Goal: Information Seeking & Learning: Learn about a topic

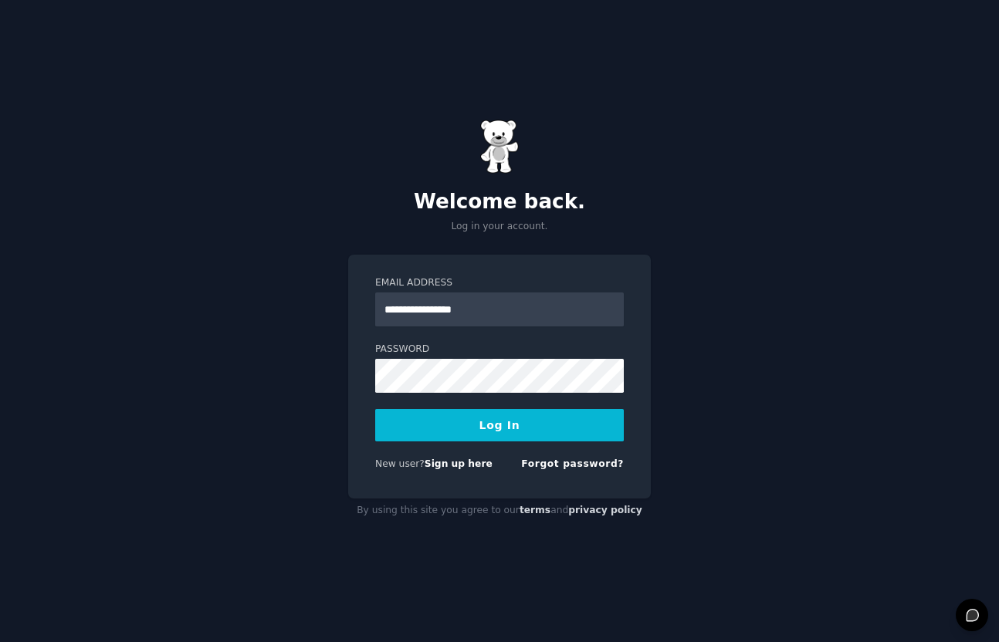
click at [509, 421] on button "Log In" at bounding box center [499, 425] width 248 height 32
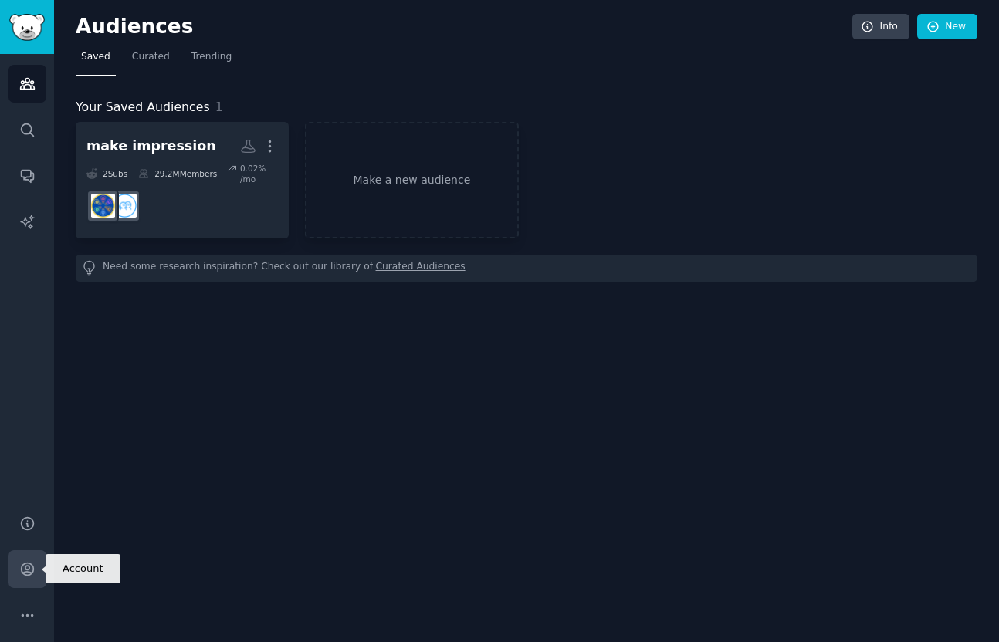
click at [27, 563] on icon "Sidebar" at bounding box center [27, 569] width 12 height 12
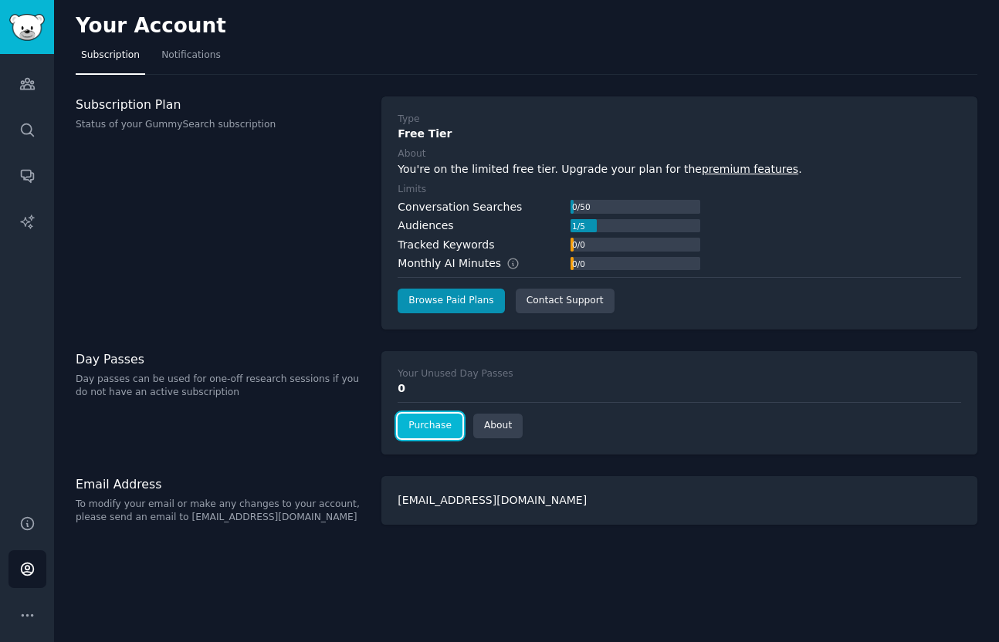
click at [424, 432] on link "Purchase" at bounding box center [429, 426] width 65 height 25
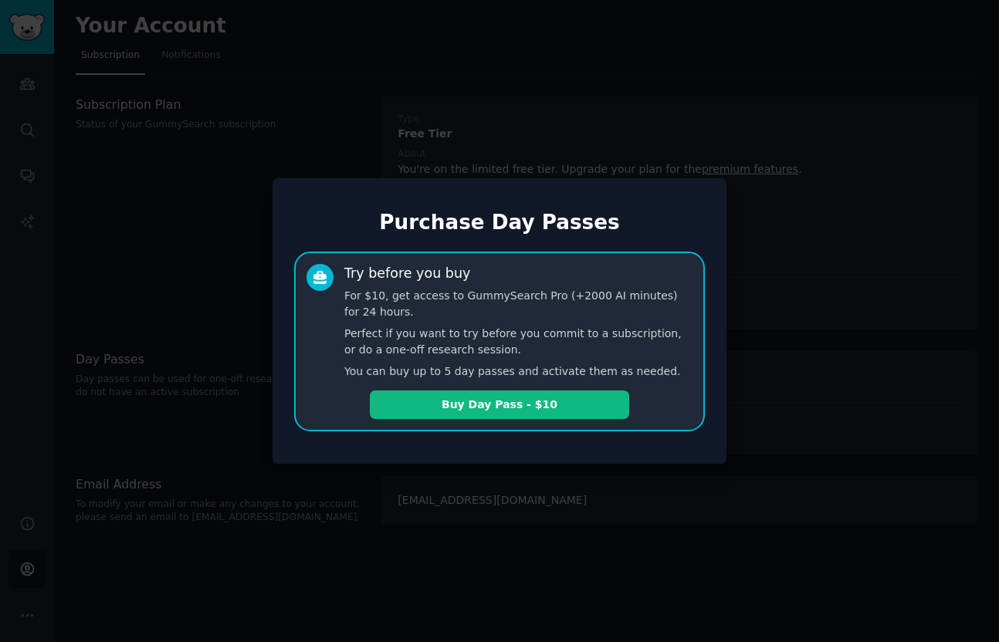
click at [752, 324] on div at bounding box center [499, 321] width 999 height 642
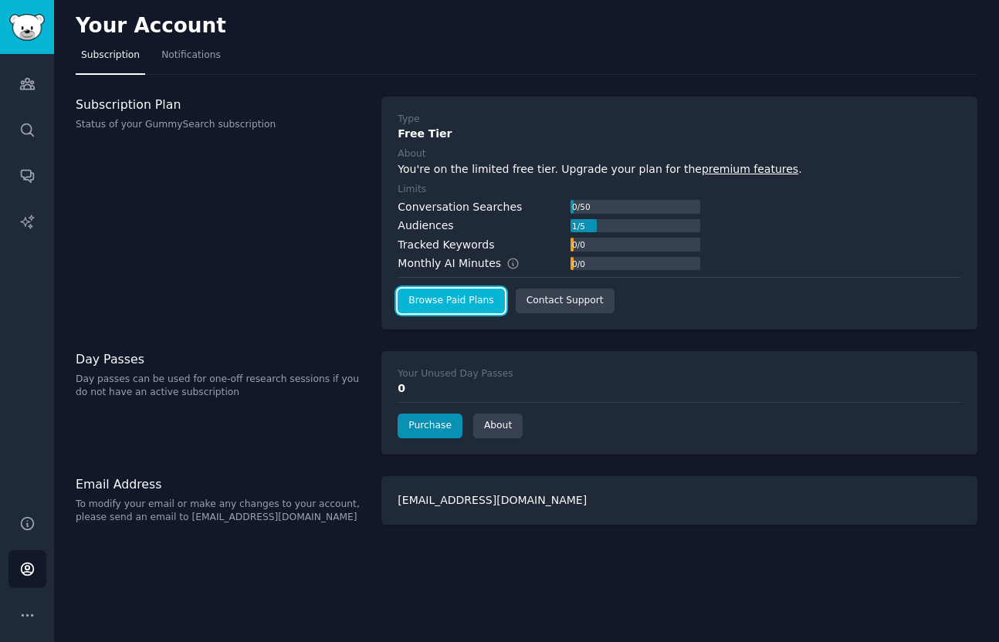
click at [457, 306] on link "Browse Paid Plans" at bounding box center [450, 301] width 106 height 25
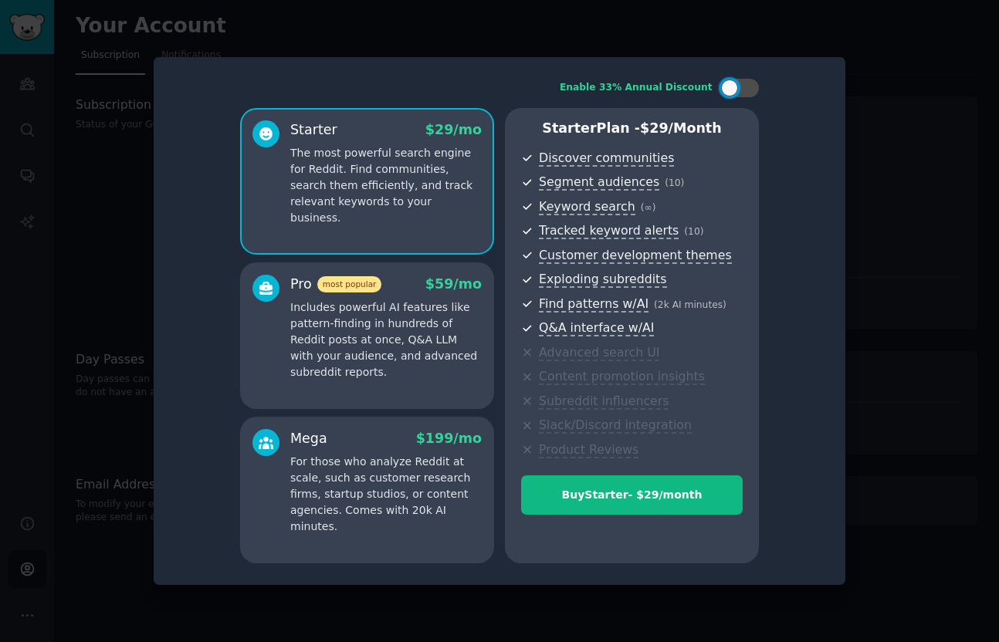
click at [932, 208] on div at bounding box center [499, 321] width 999 height 642
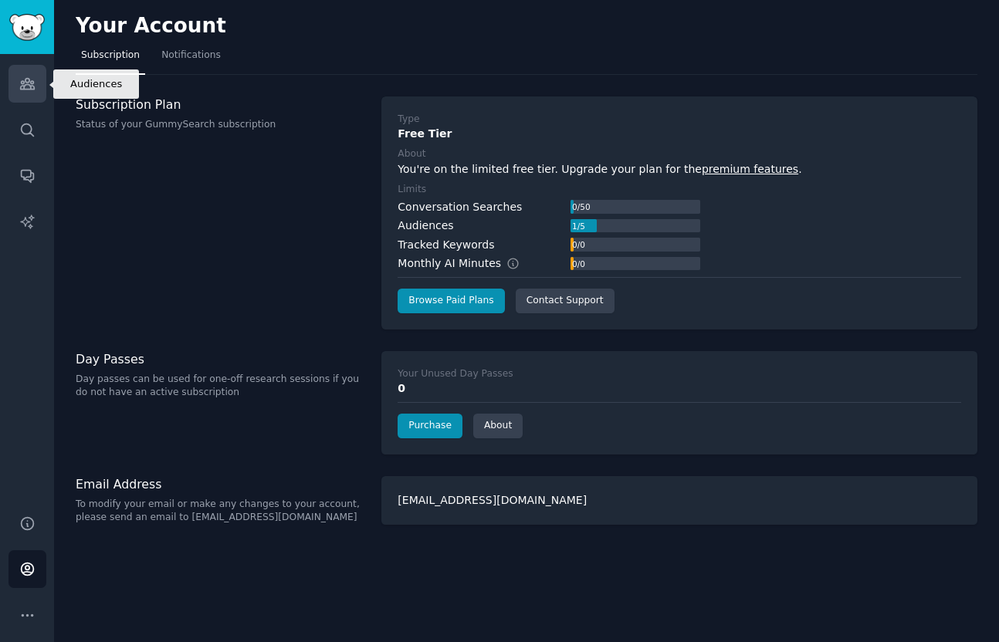
click at [32, 98] on link "Audiences" at bounding box center [27, 84] width 38 height 38
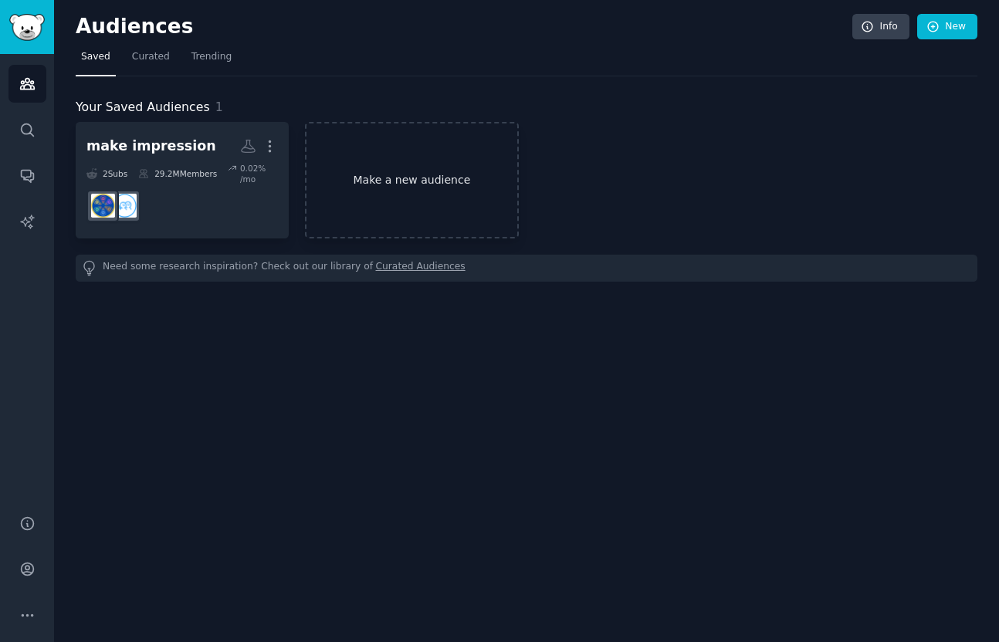
click at [414, 170] on link "Make a new audience" at bounding box center [411, 180] width 213 height 117
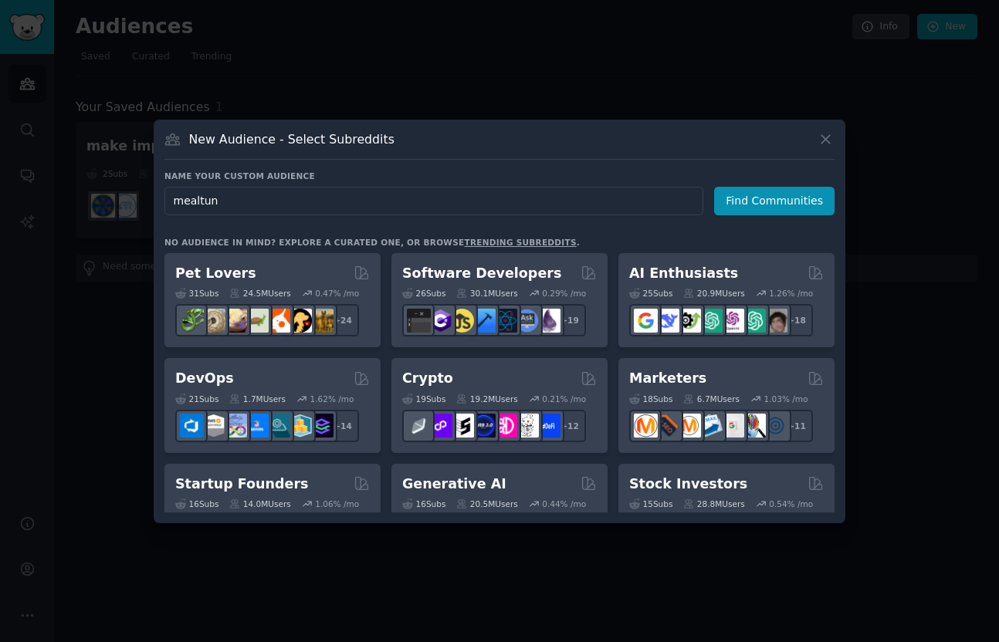
type input "mealtune"
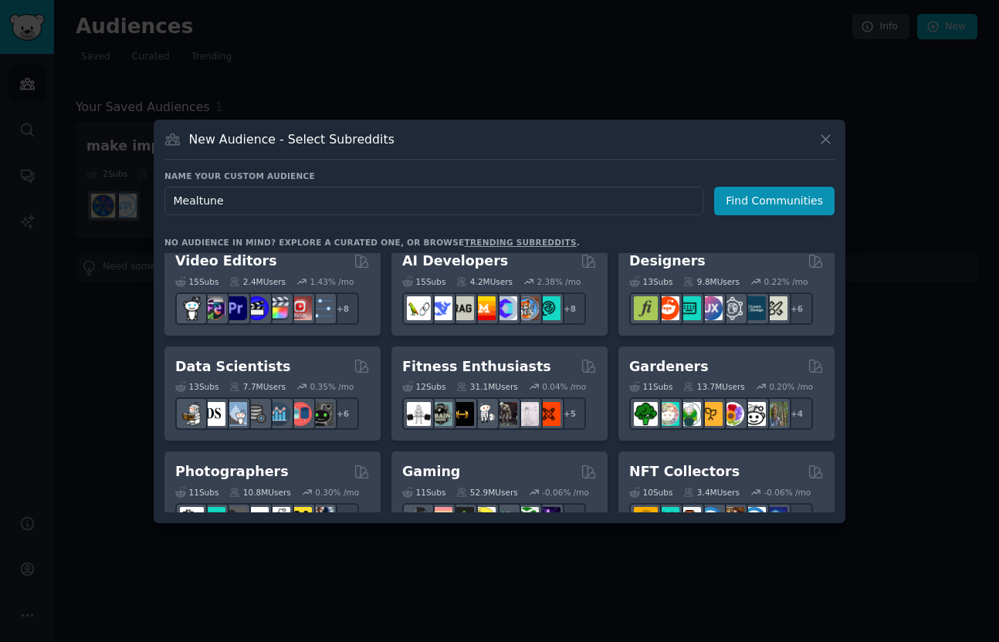
scroll to position [331, 0]
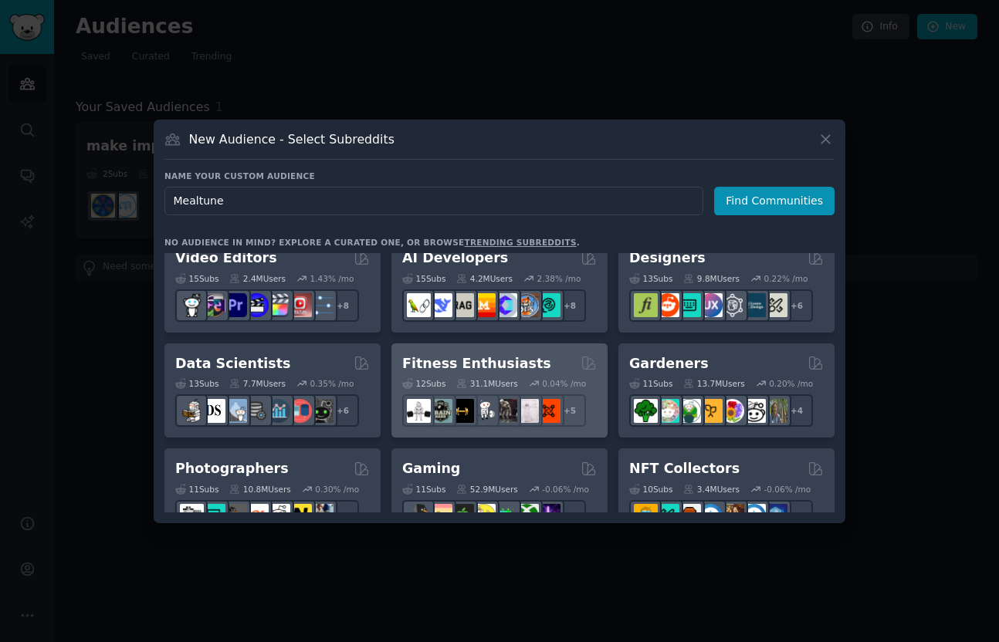
type input "Mealtune"
click at [490, 363] on h2 "Fitness Enthusiasts" at bounding box center [476, 363] width 149 height 19
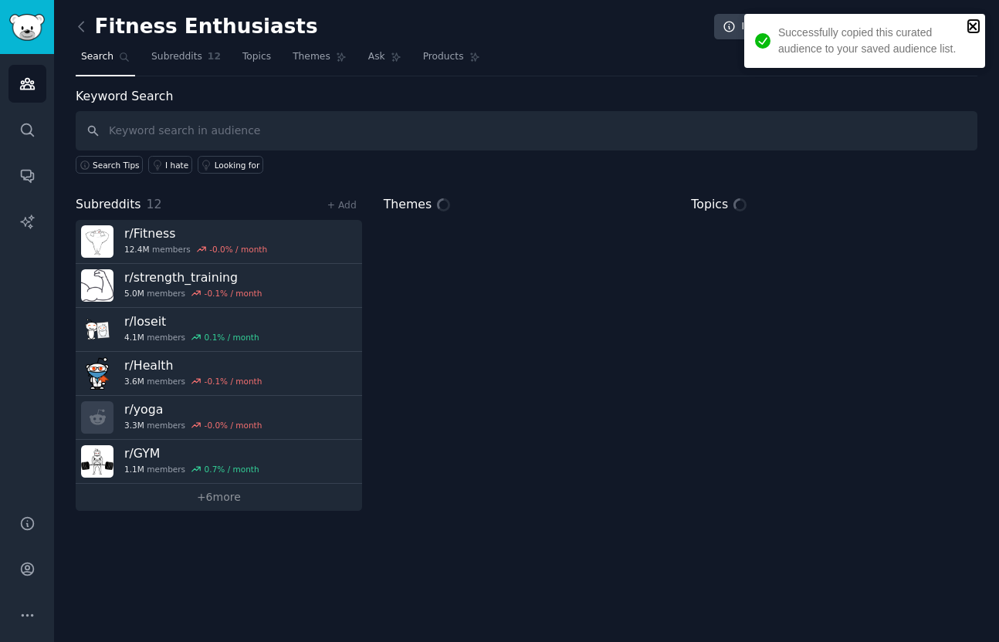
click at [975, 22] on icon "close" at bounding box center [973, 26] width 11 height 12
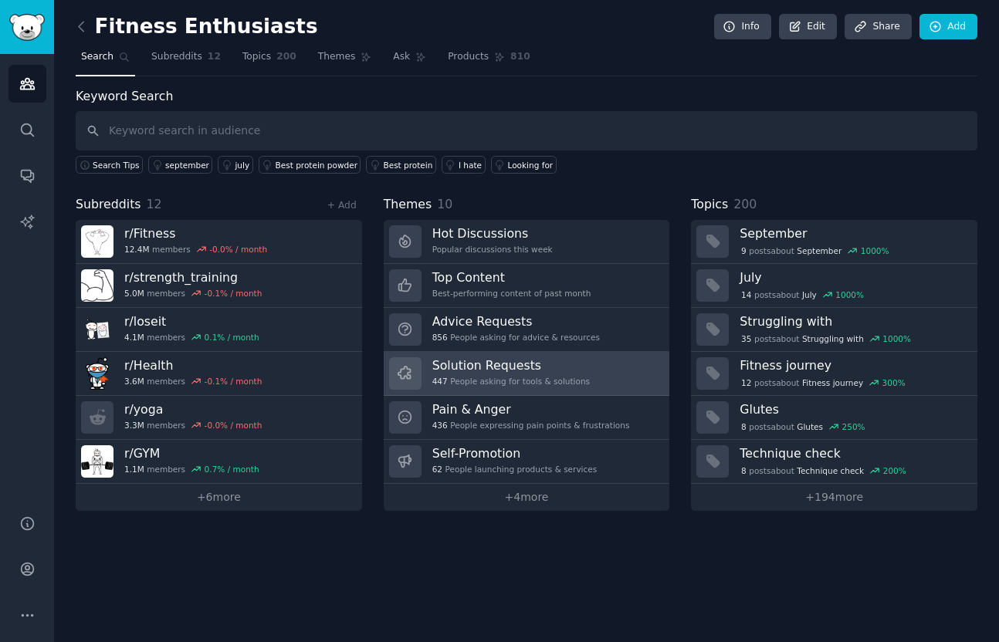
click at [523, 382] on div "447 People asking for tools & solutions" at bounding box center [510, 381] width 157 height 11
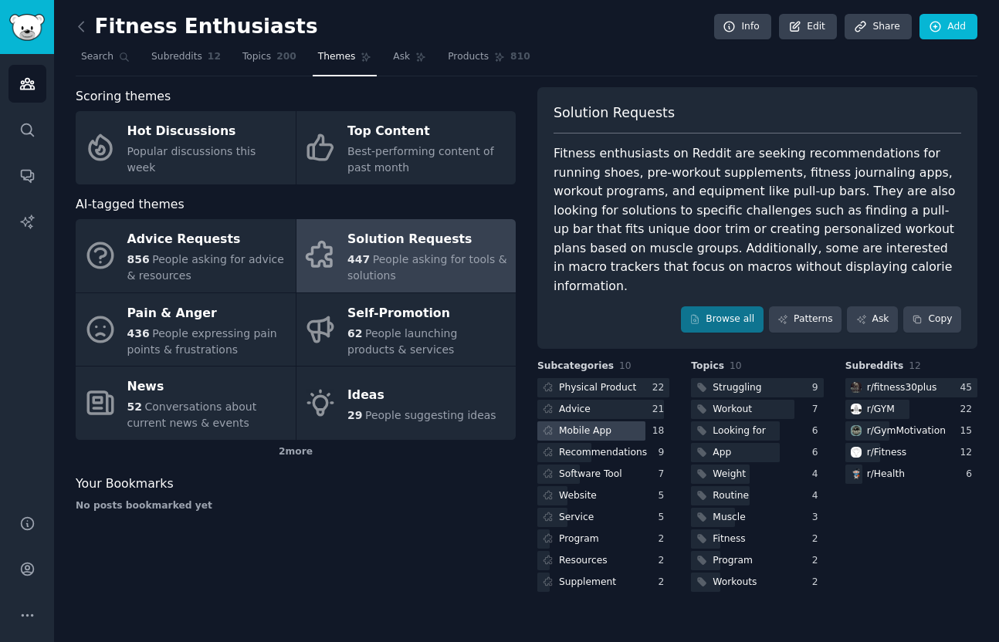
click at [587, 424] on div "Mobile App" at bounding box center [585, 431] width 52 height 14
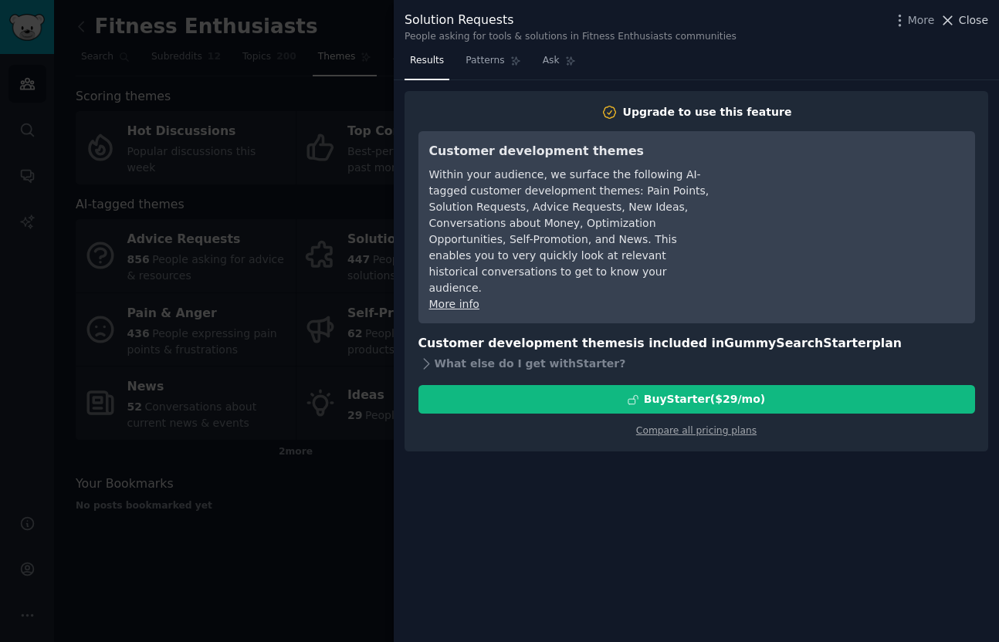
click at [979, 21] on span "Close" at bounding box center [972, 20] width 29 height 16
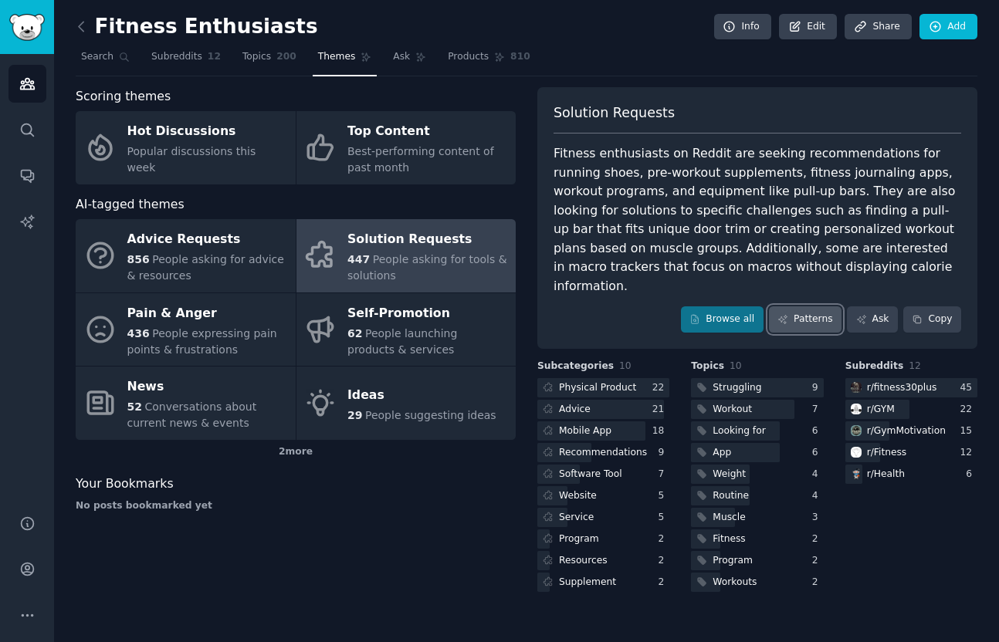
click at [803, 306] on link "Patterns" at bounding box center [805, 319] width 73 height 26
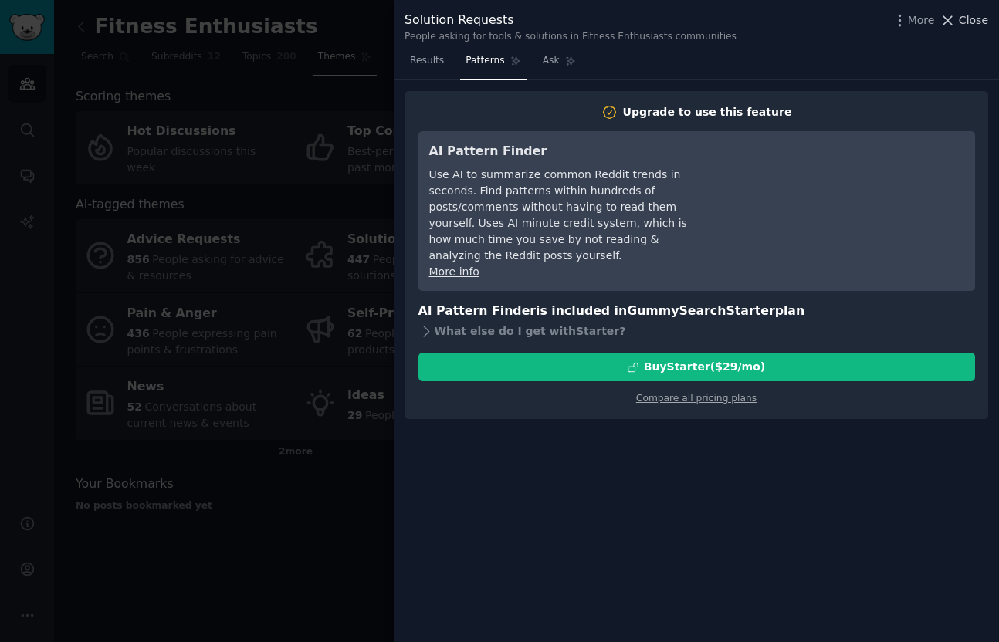
click at [985, 16] on span "Close" at bounding box center [972, 20] width 29 height 16
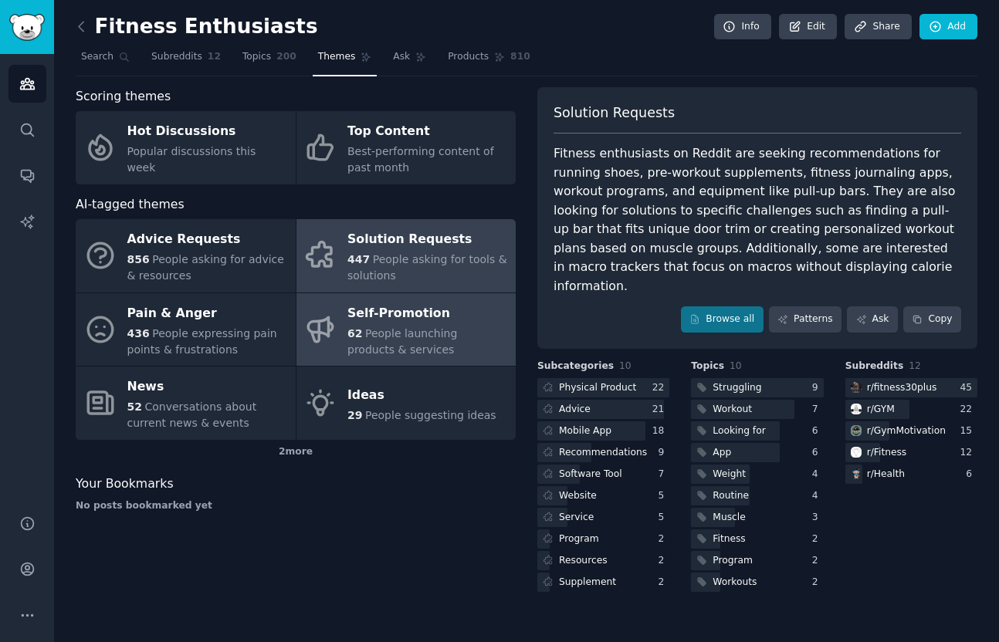
click at [434, 335] on span "People launching products & services" at bounding box center [402, 341] width 110 height 29
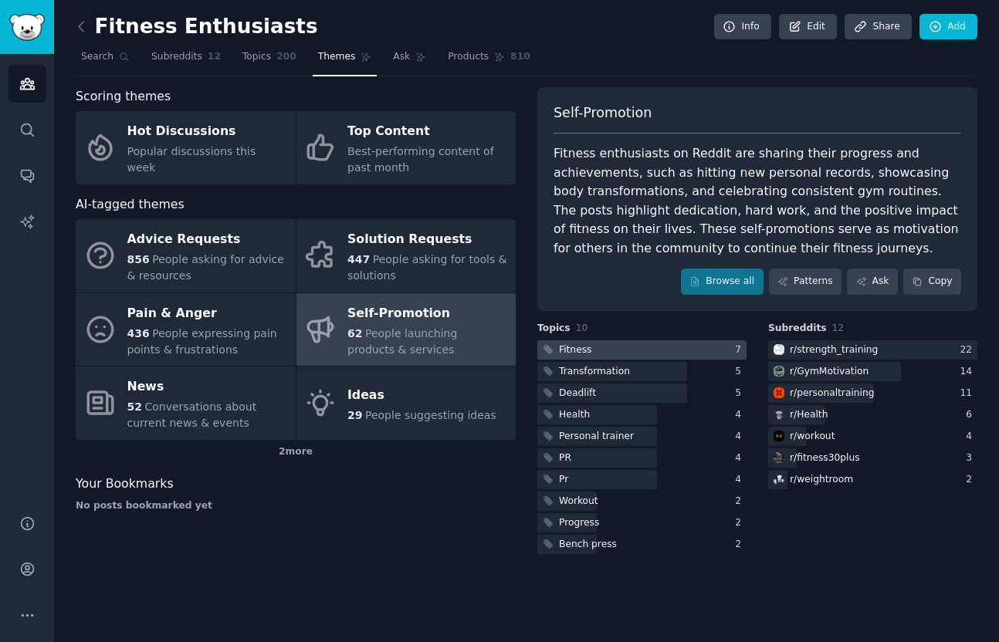
click at [566, 343] on div "Fitness" at bounding box center [565, 349] width 57 height 19
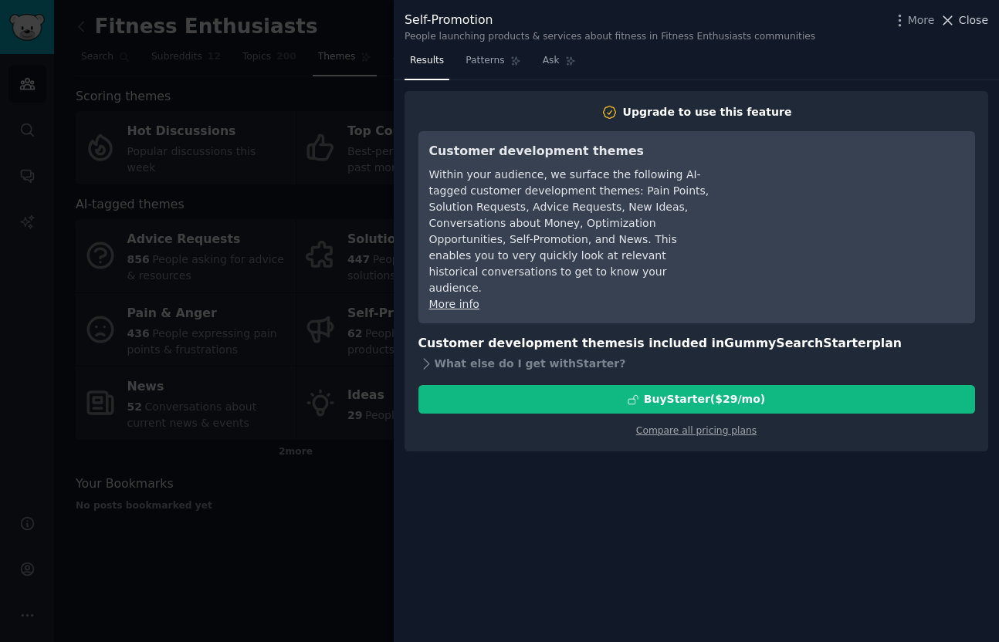
click at [975, 19] on span "Close" at bounding box center [972, 20] width 29 height 16
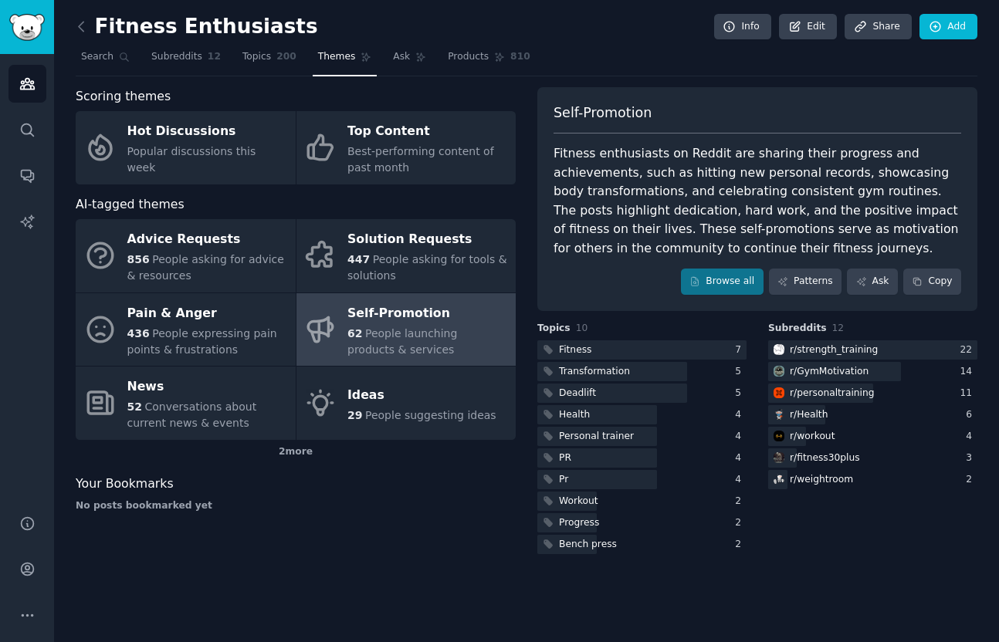
click at [363, 535] on div "Scoring themes Hot Discussions Popular discussions this week Top Content Best-p…" at bounding box center [296, 322] width 440 height 470
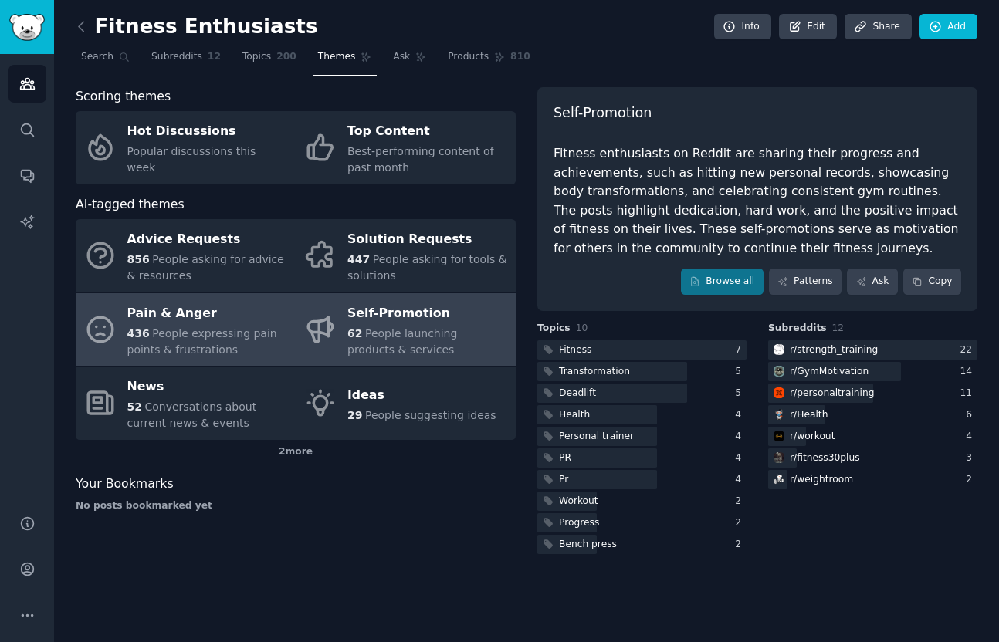
click at [224, 330] on span "People expressing pain points & frustrations" at bounding box center [202, 341] width 150 height 29
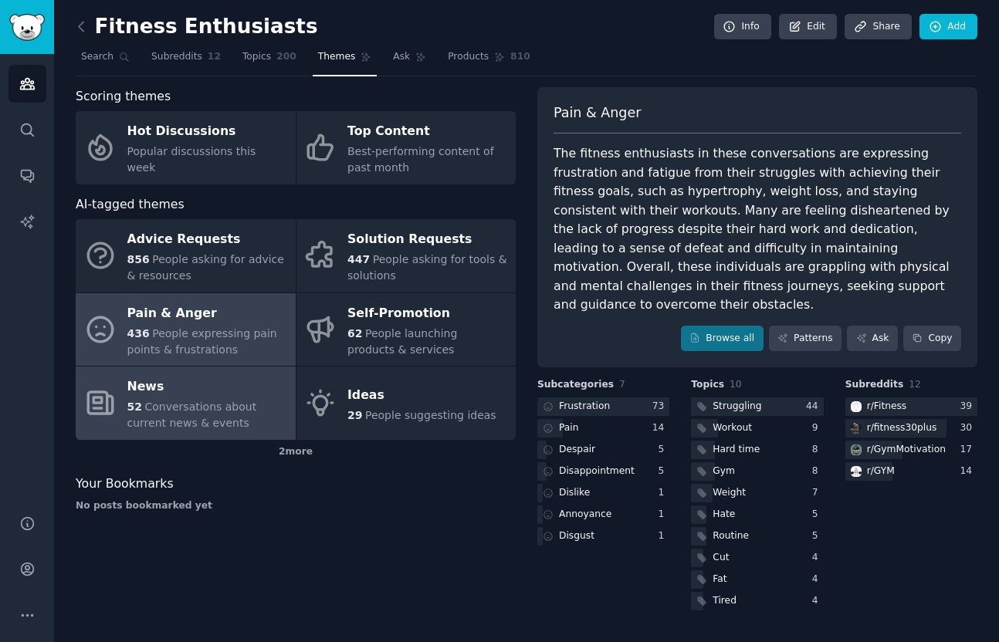
click at [235, 389] on div "News" at bounding box center [207, 387] width 161 height 25
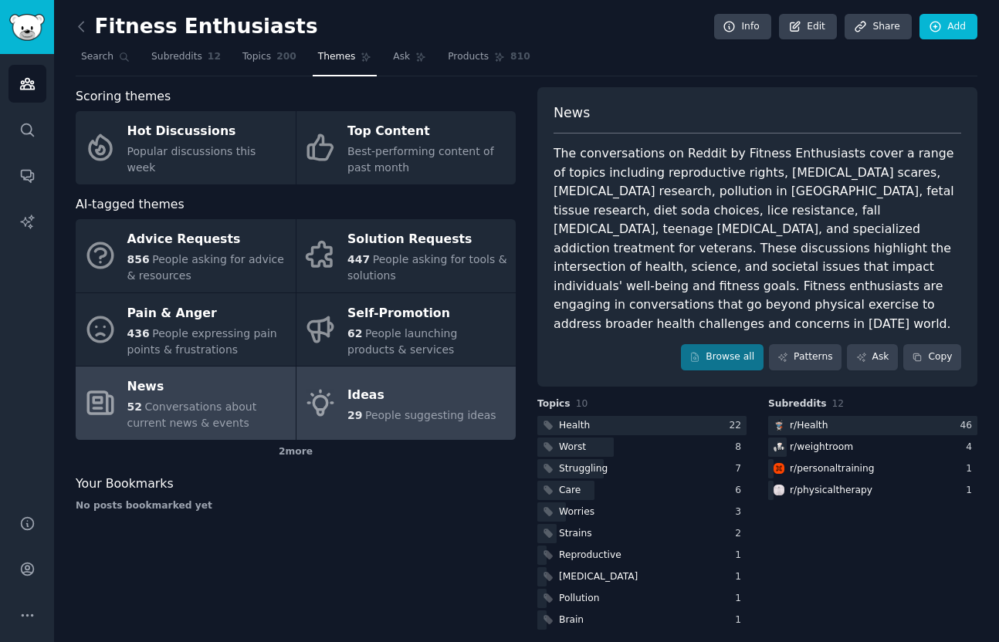
click at [369, 408] on div "29 People suggesting ideas" at bounding box center [421, 415] width 149 height 16
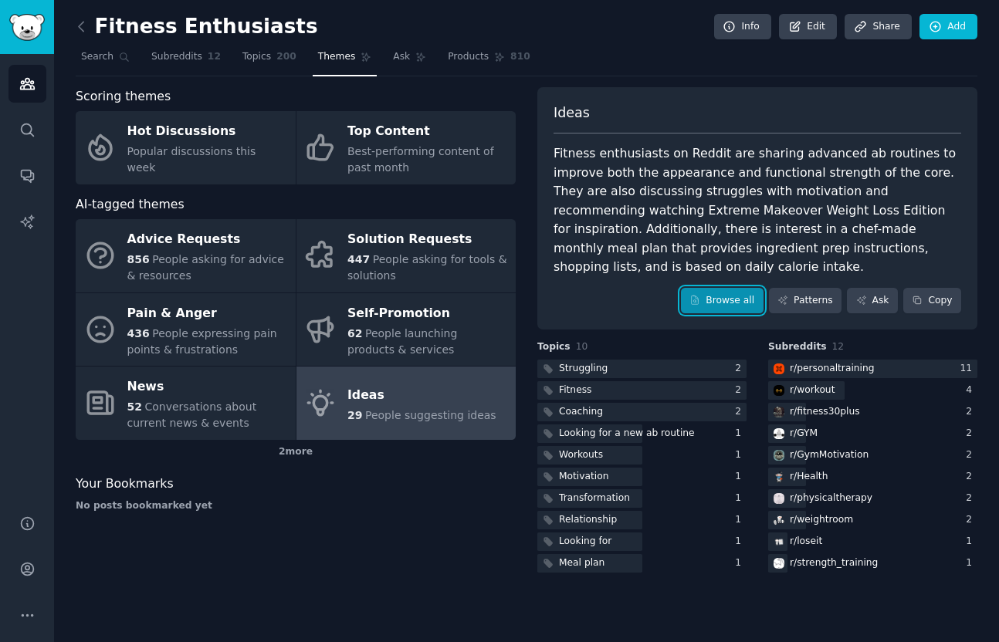
click at [725, 304] on link "Browse all" at bounding box center [722, 301] width 83 height 26
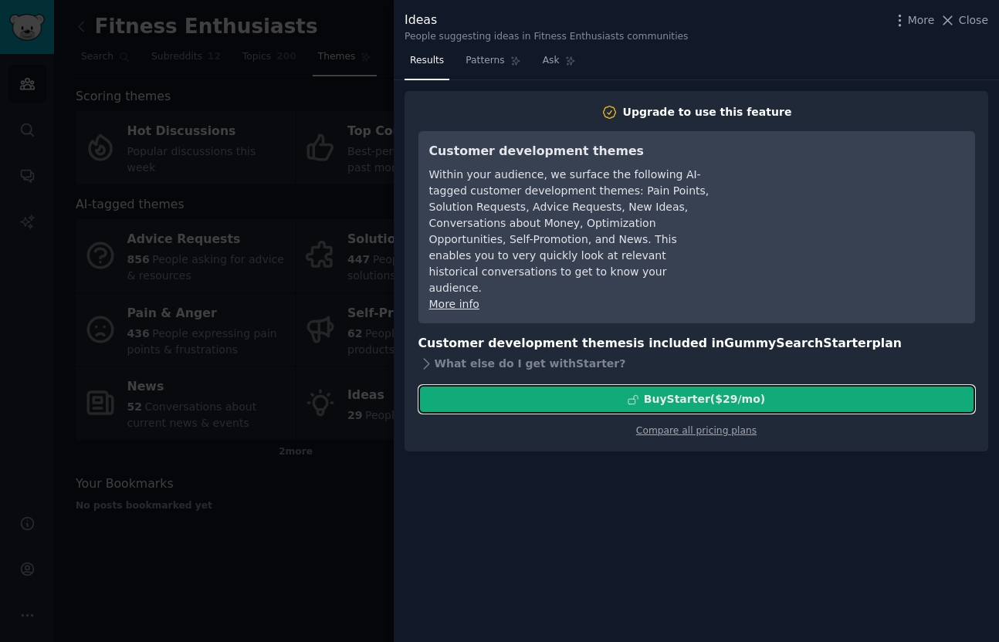
click at [715, 391] on div "Buy Starter ($ 29 /mo )" at bounding box center [704, 399] width 121 height 16
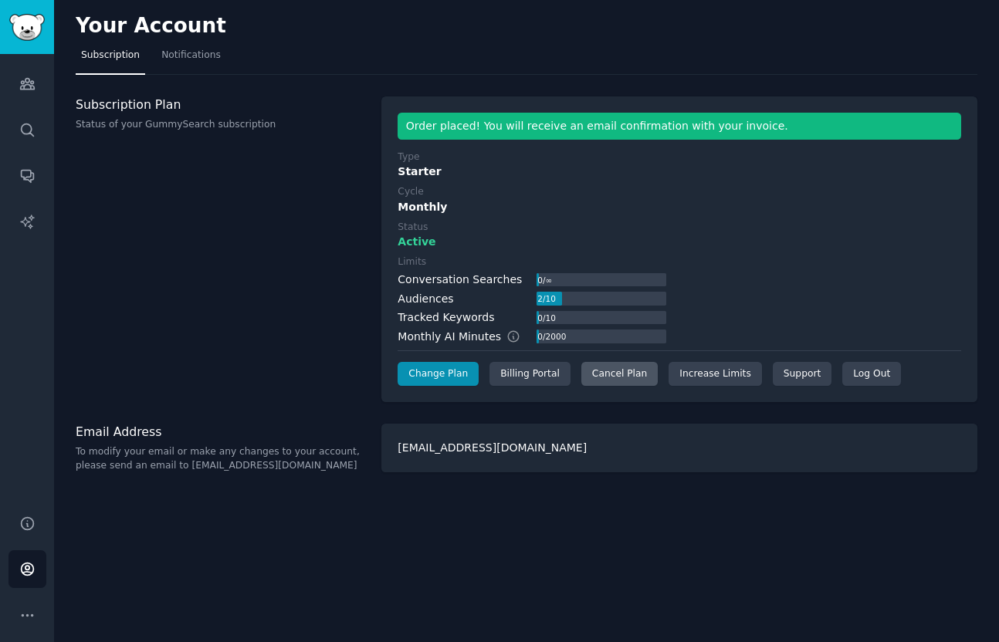
click at [606, 370] on div "Cancel Plan" at bounding box center [619, 374] width 76 height 25
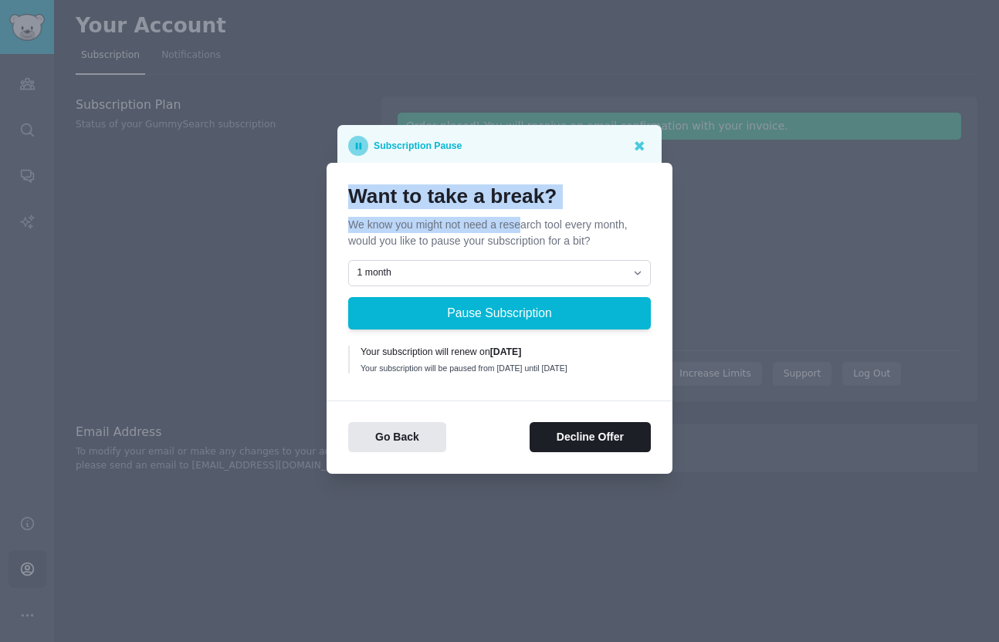
drag, startPoint x: 523, startPoint y: 172, endPoint x: 522, endPoint y: 219, distance: 47.1
click at [522, 219] on div "Want to take a break? We know you might not need a research tool every month, w…" at bounding box center [499, 318] width 346 height 311
click at [519, 225] on p "We know you might not need a research tool every month, would you like to pause…" at bounding box center [499, 233] width 303 height 32
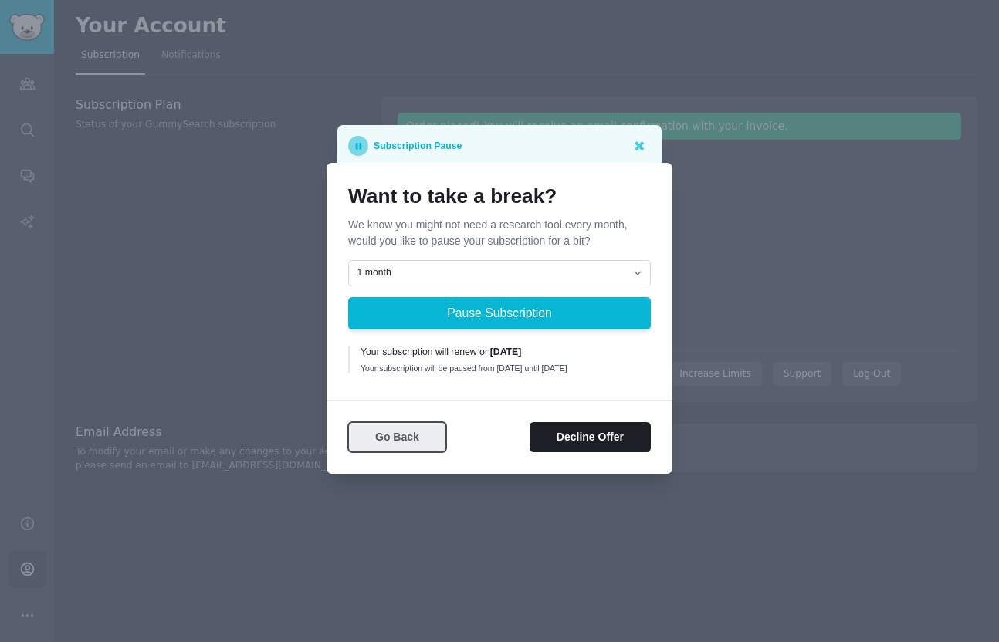
click at [399, 441] on button "Go Back" at bounding box center [397, 437] width 98 height 30
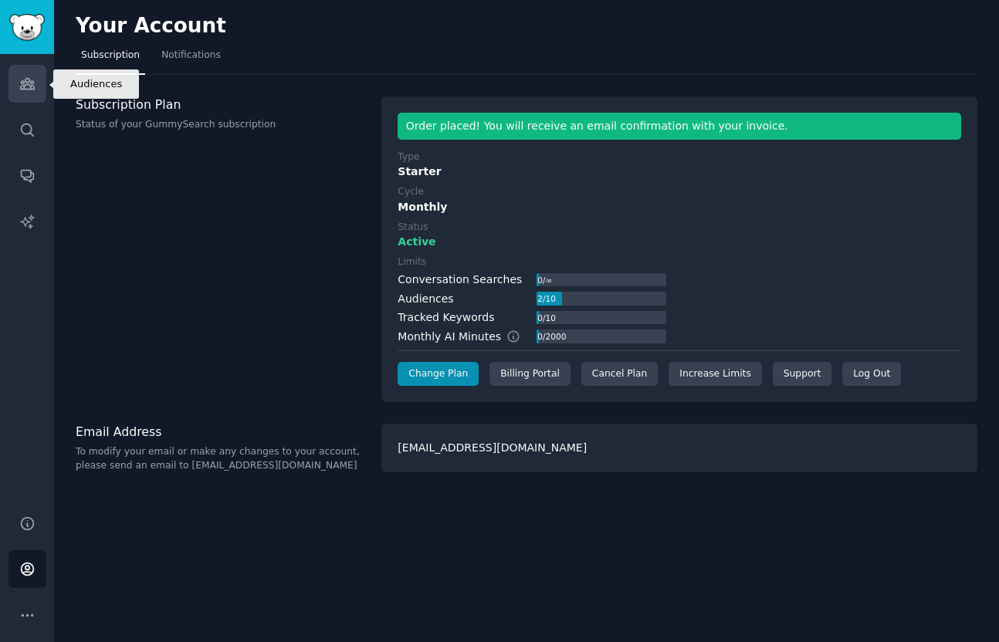
click at [34, 73] on link "Audiences" at bounding box center [27, 84] width 38 height 38
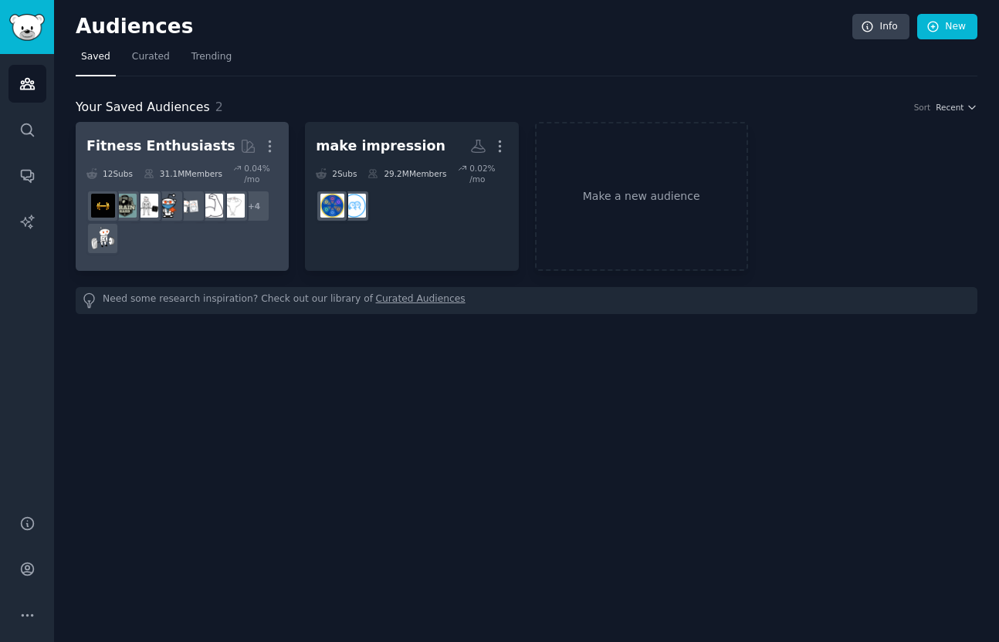
click at [205, 176] on div "31.1M Members" at bounding box center [183, 174] width 79 height 22
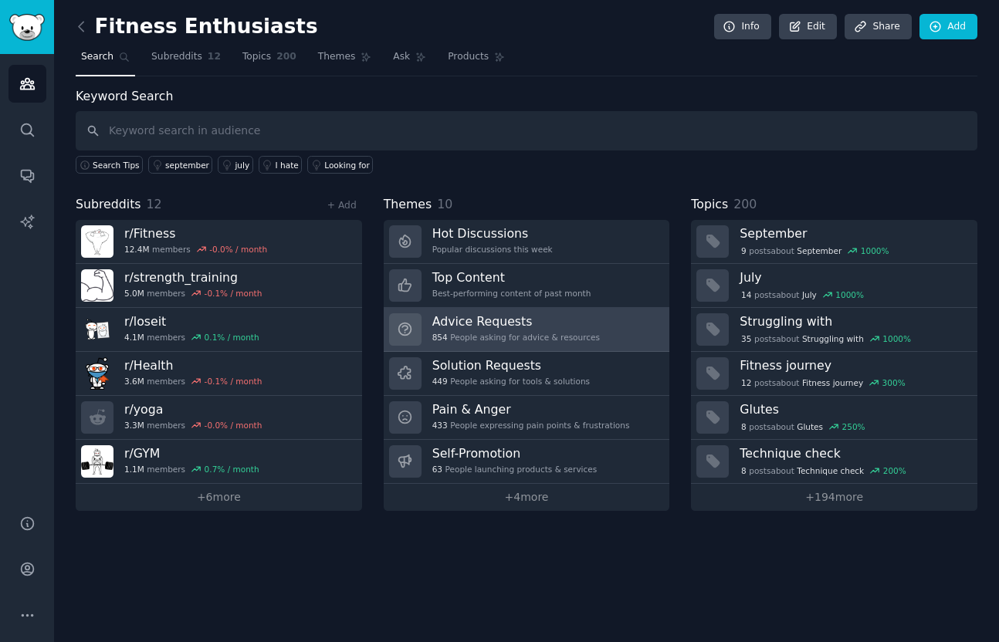
click at [549, 330] on div "Advice Requests 854 People asking for advice & resources" at bounding box center [515, 329] width 167 height 32
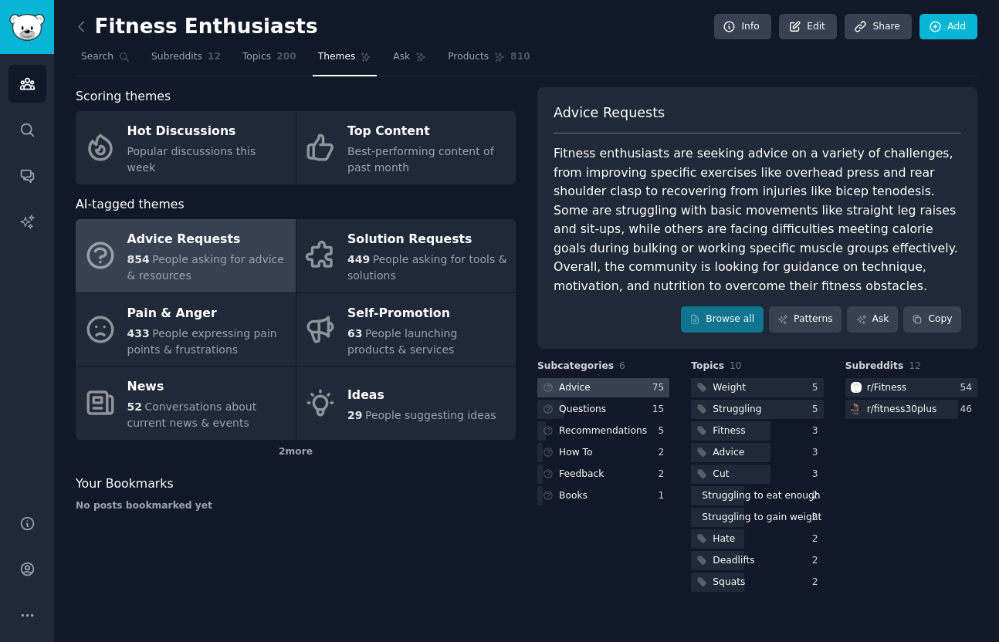
click at [577, 389] on div "Advice" at bounding box center [575, 388] width 32 height 14
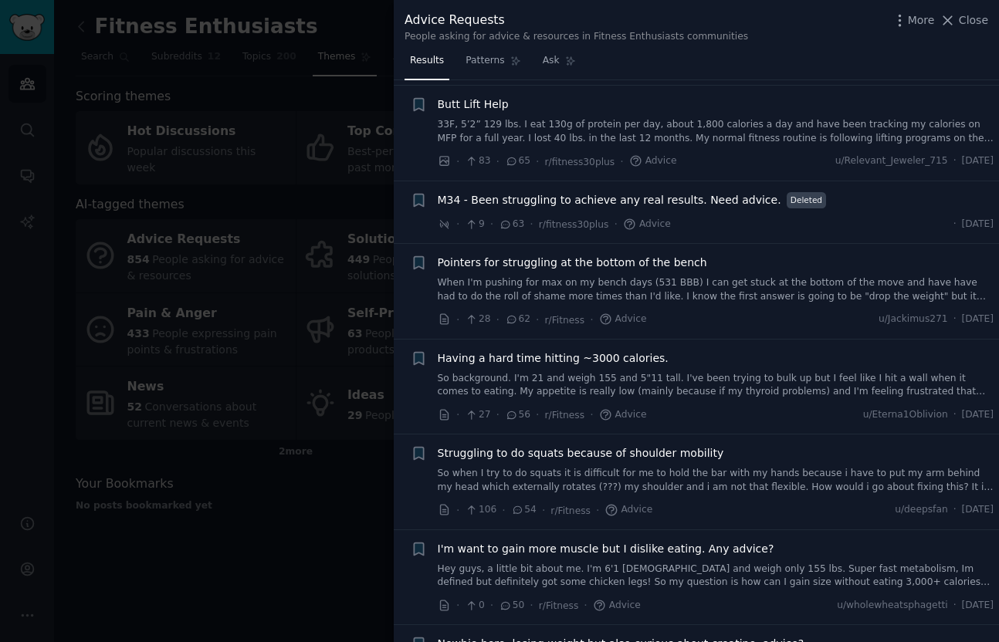
scroll to position [403, 0]
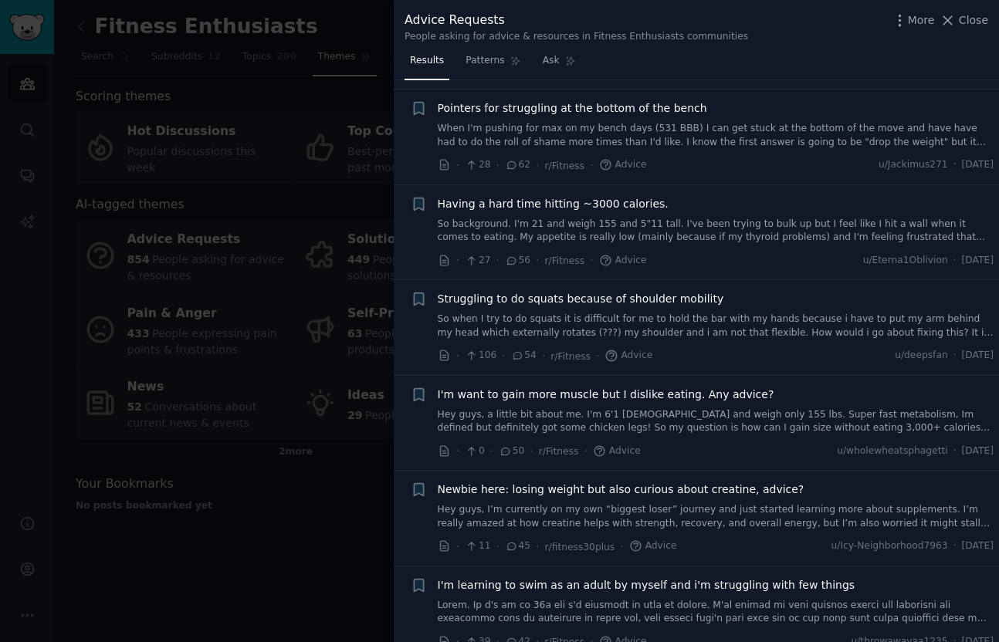
click at [346, 508] on div at bounding box center [499, 321] width 999 height 642
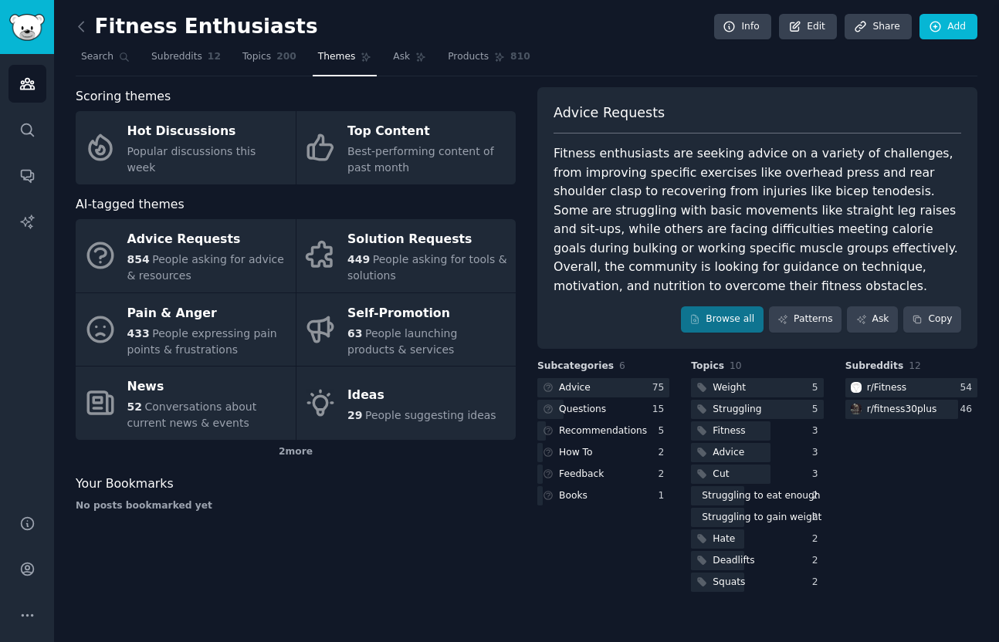
scroll to position [554, 0]
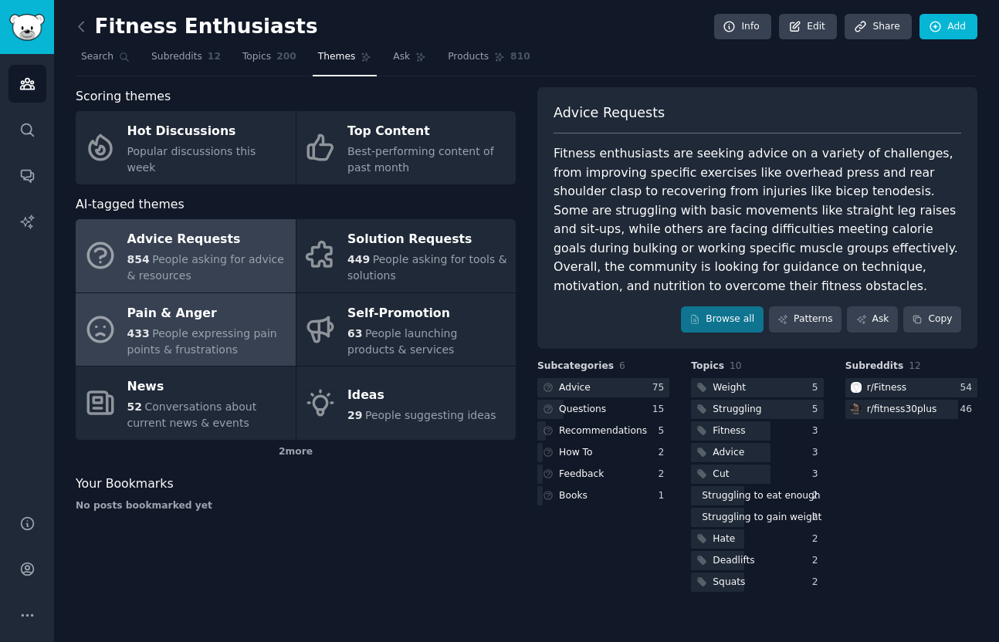
click at [214, 323] on div "Pain & Anger" at bounding box center [207, 313] width 161 height 25
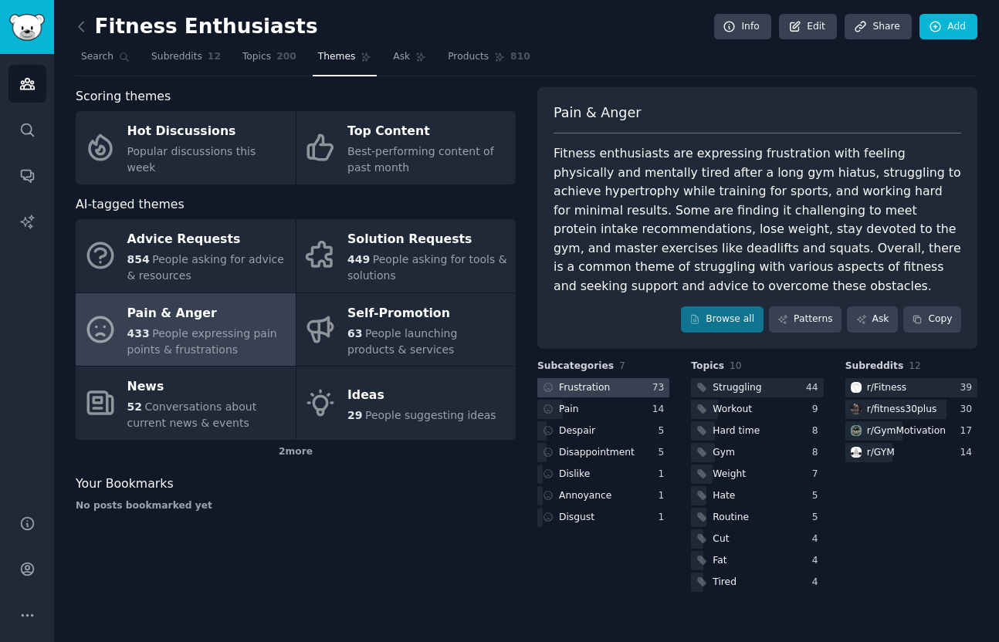
click at [596, 384] on div "Frustration" at bounding box center [584, 388] width 51 height 14
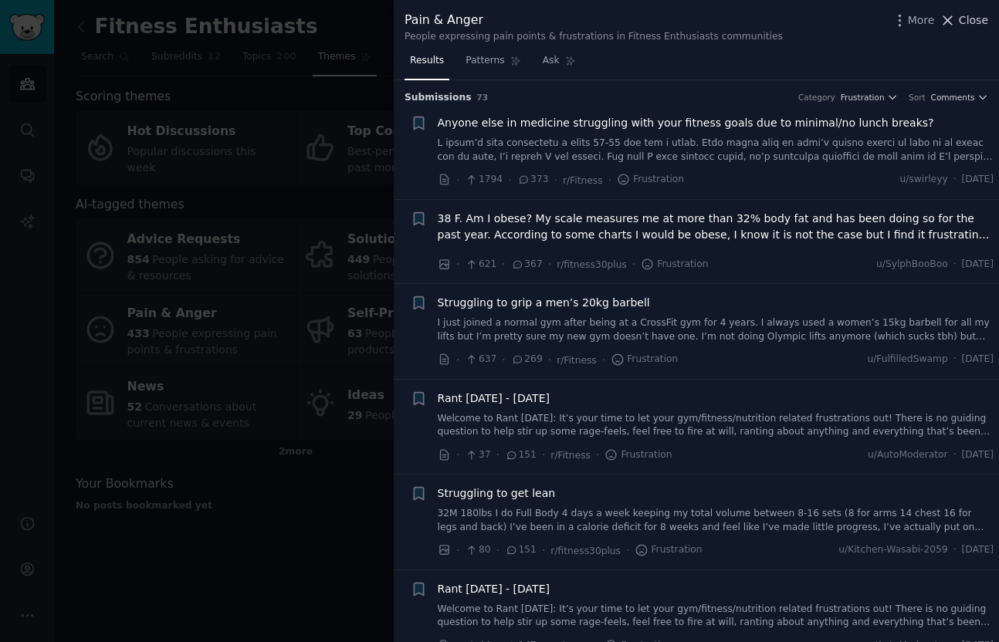
click at [969, 15] on span "Close" at bounding box center [972, 20] width 29 height 16
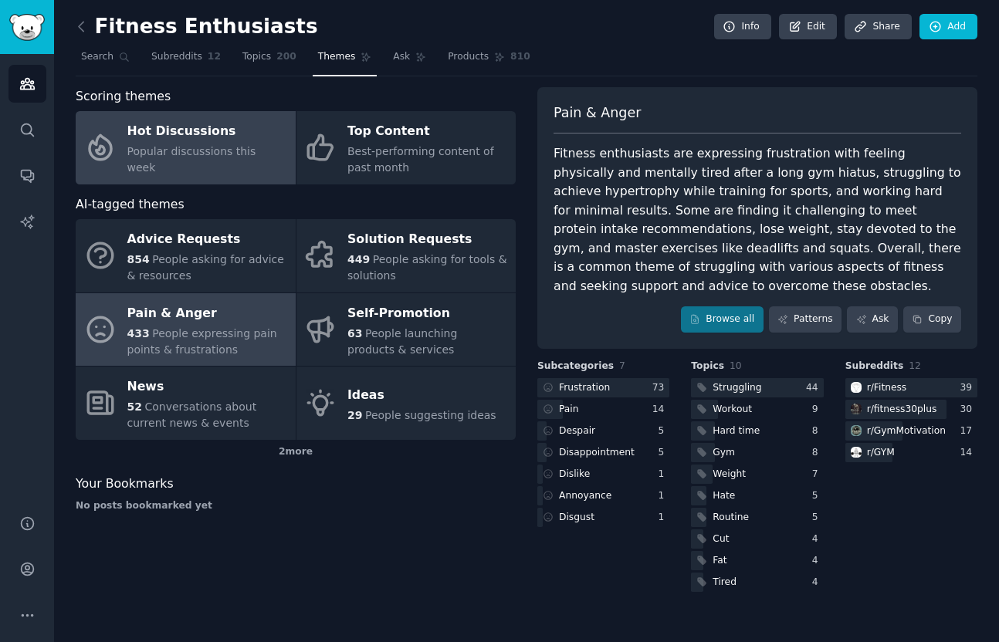
click at [259, 144] on div "Hot Discussions" at bounding box center [207, 132] width 161 height 25
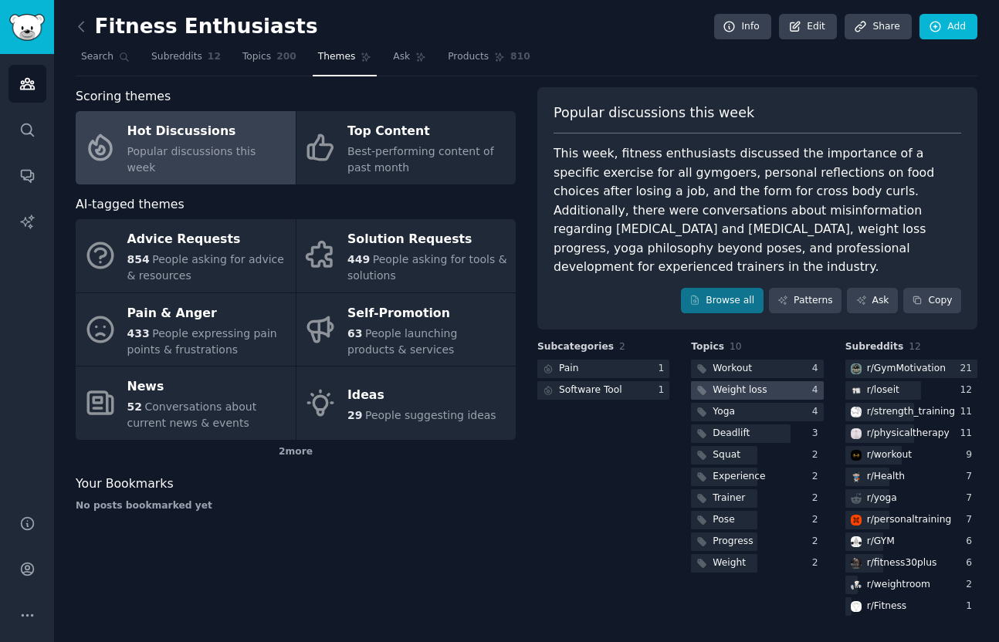
click at [736, 384] on div "Weight loss" at bounding box center [739, 391] width 54 height 14
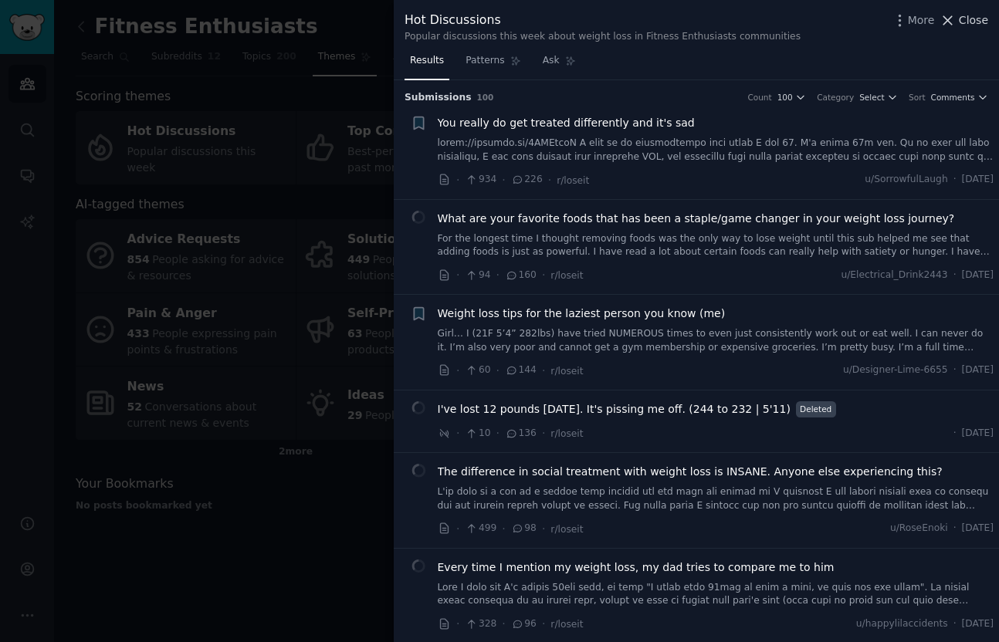
click at [951, 23] on icon at bounding box center [947, 20] width 16 height 16
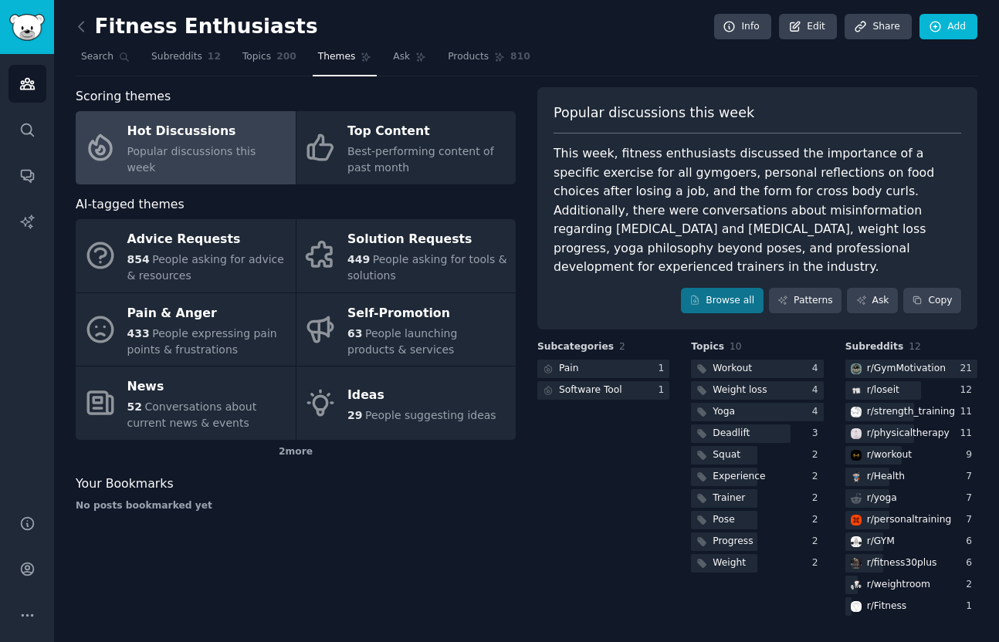
click at [517, 524] on div "Scoring themes Hot Discussions Popular discussions this week Top Content Best-p…" at bounding box center [526, 353] width 901 height 532
click at [753, 384] on div "Weight loss" at bounding box center [739, 391] width 54 height 14
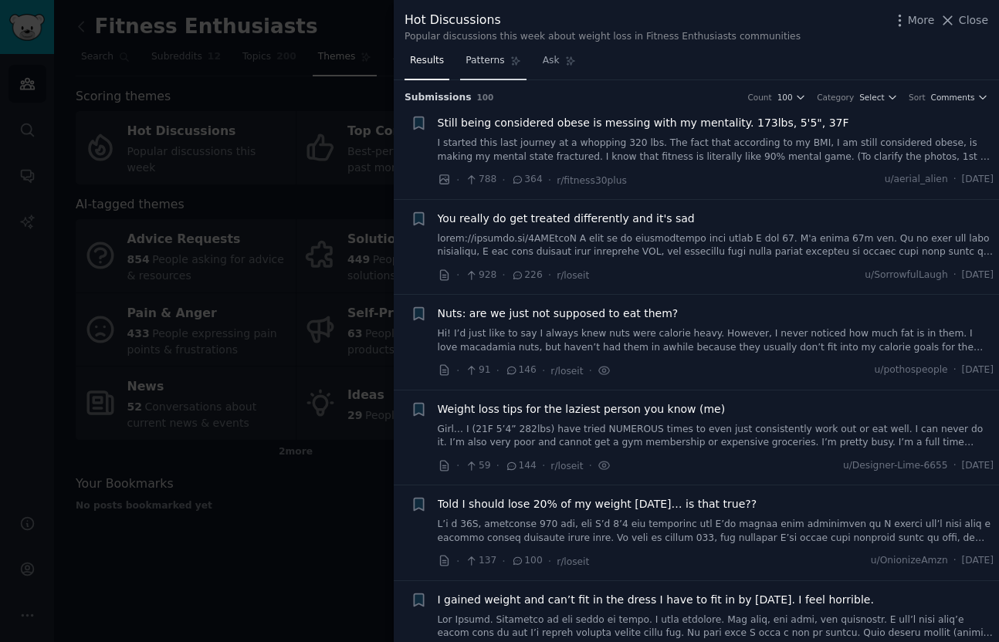
click at [491, 66] on span "Patterns" at bounding box center [484, 61] width 39 height 14
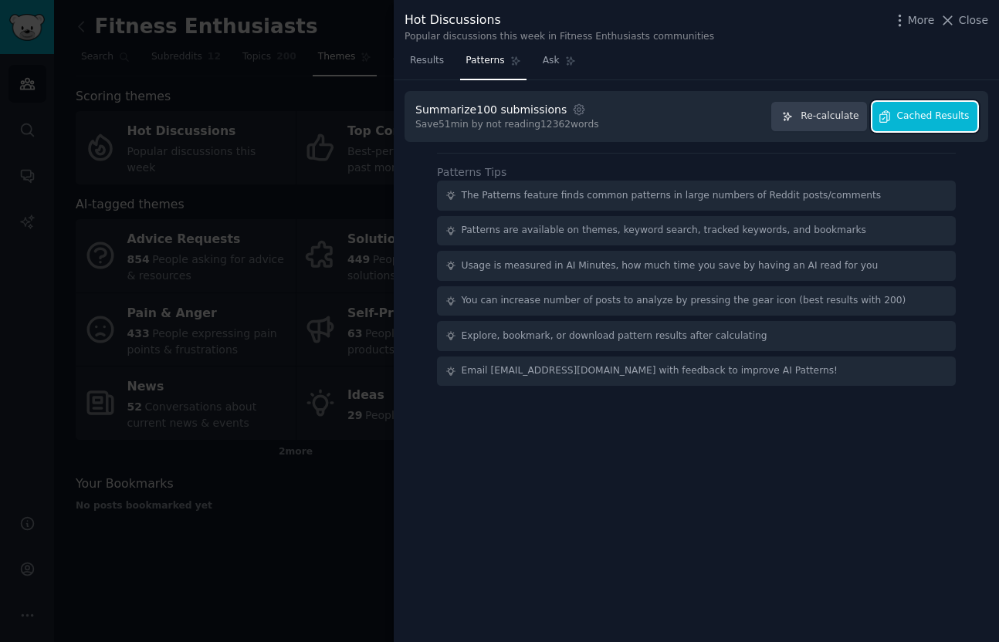
click at [928, 118] on span "Cached Results" at bounding box center [933, 117] width 73 height 14
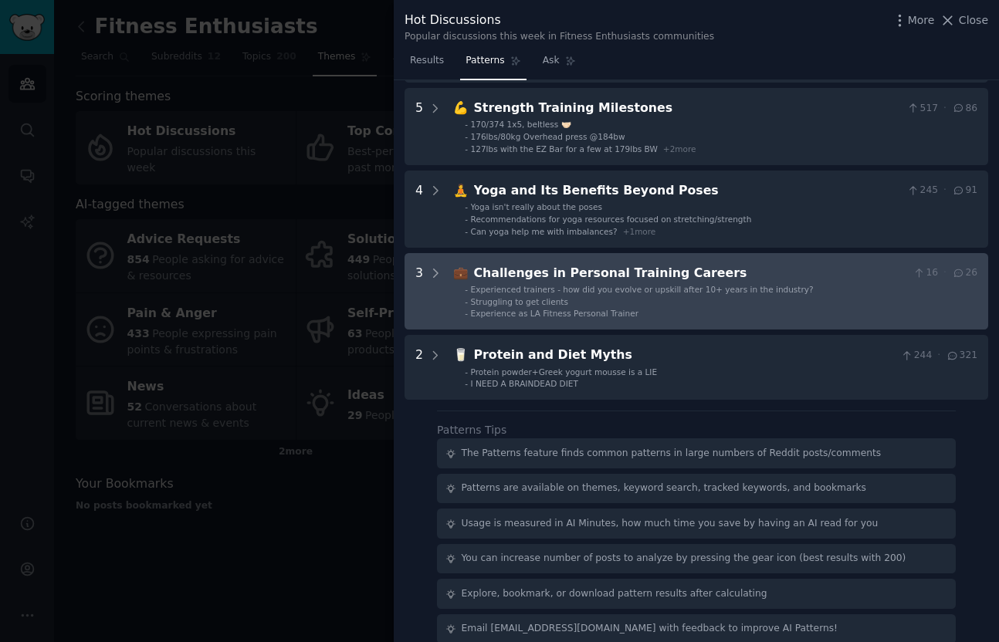
scroll to position [228, 0]
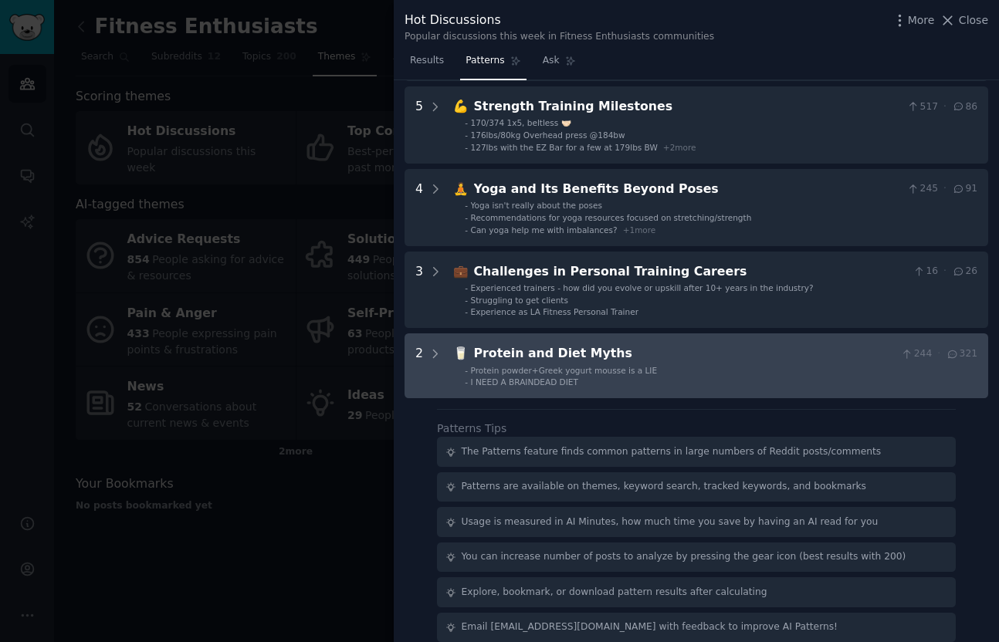
click at [682, 365] on li "- Protein powder+Greek yogurt mousse is a LIE" at bounding box center [721, 370] width 512 height 11
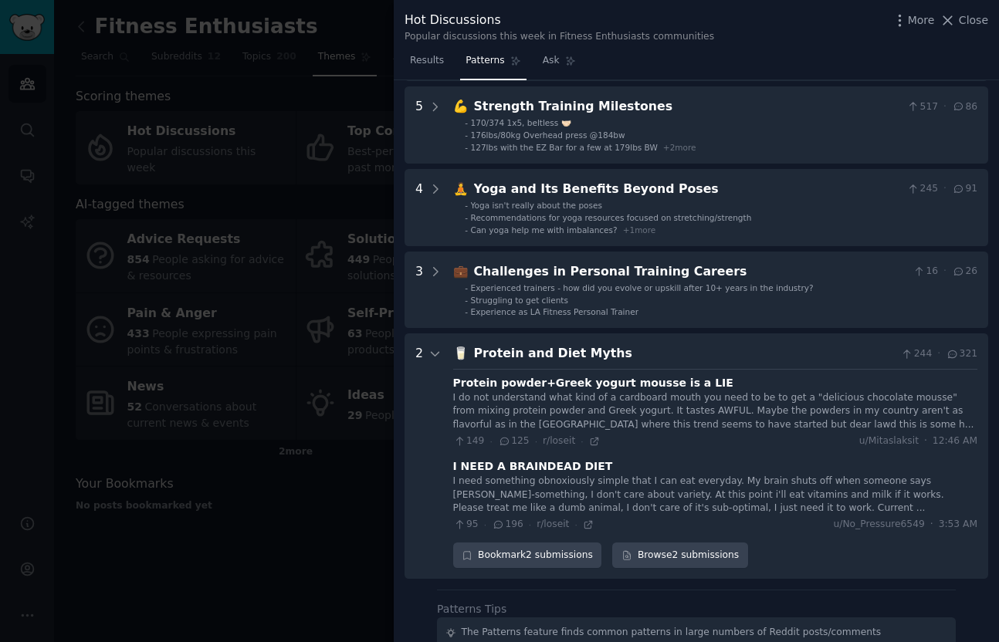
scroll to position [426, 0]
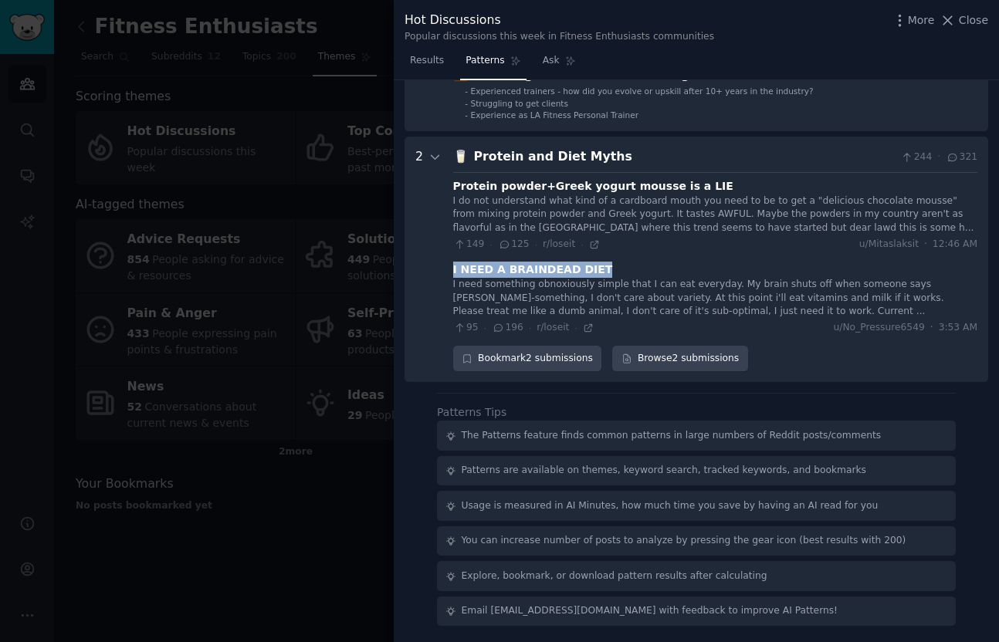
drag, startPoint x: 449, startPoint y: 272, endPoint x: 597, endPoint y: 273, distance: 148.2
click at [597, 273] on Myths "2 🥛 Protein and Diet Myths 244 · 321 Protein powder+Greek yogurt mousse is a LI…" at bounding box center [695, 259] width 583 height 245
copy div "I NEED A BRAINDEAD DIET"
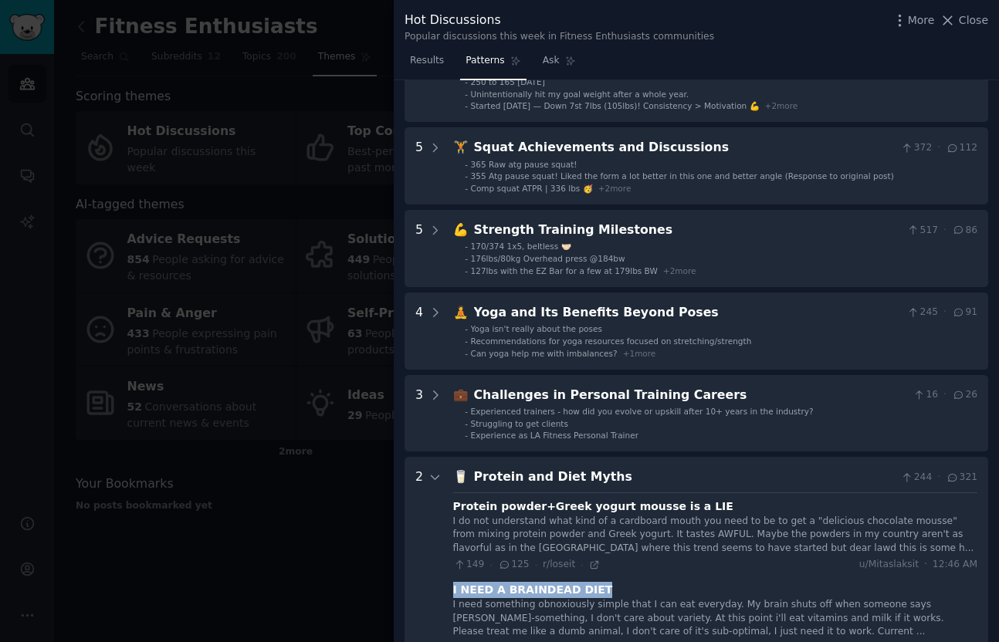
scroll to position [108, 0]
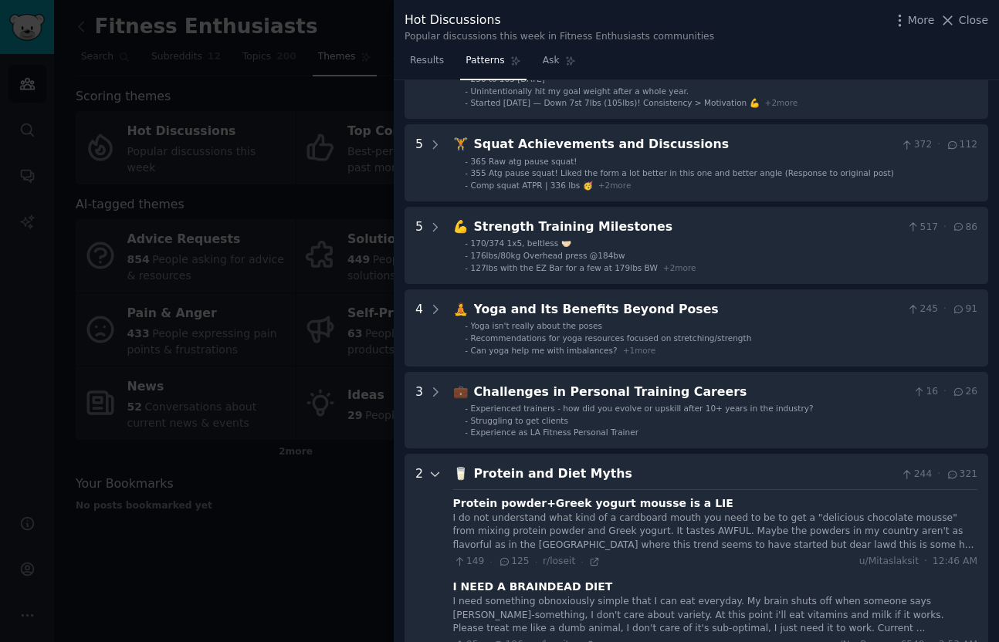
click at [433, 477] on icon at bounding box center [435, 475] width 14 height 14
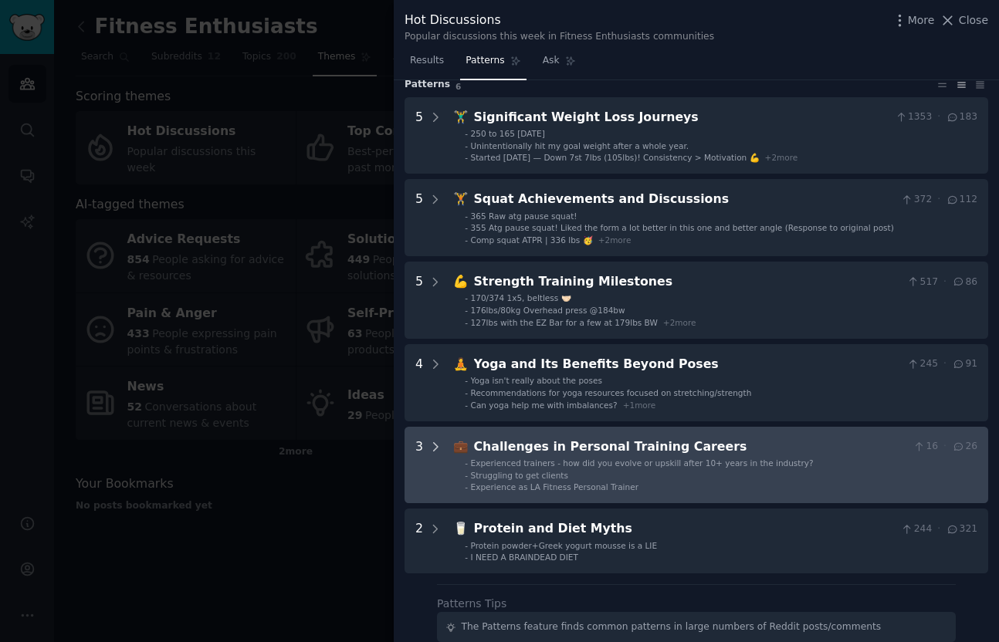
scroll to position [0, 0]
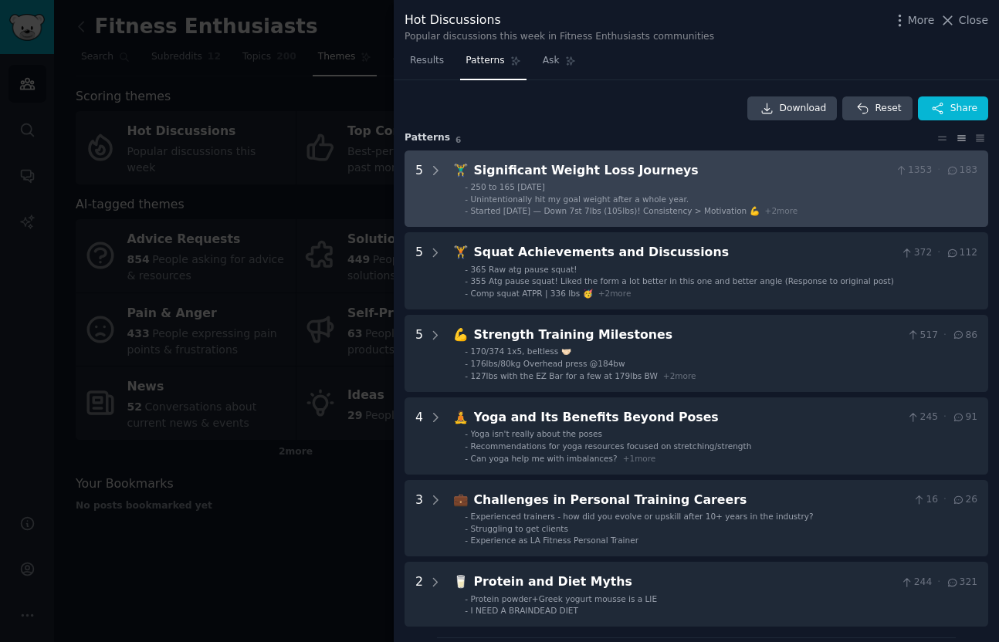
click at [448, 171] on Journeys "5 🏋️‍♂️ Significant Weight Loss Journeys 1353 · 183 - 250 to 165 in 20 months -…" at bounding box center [695, 188] width 583 height 77
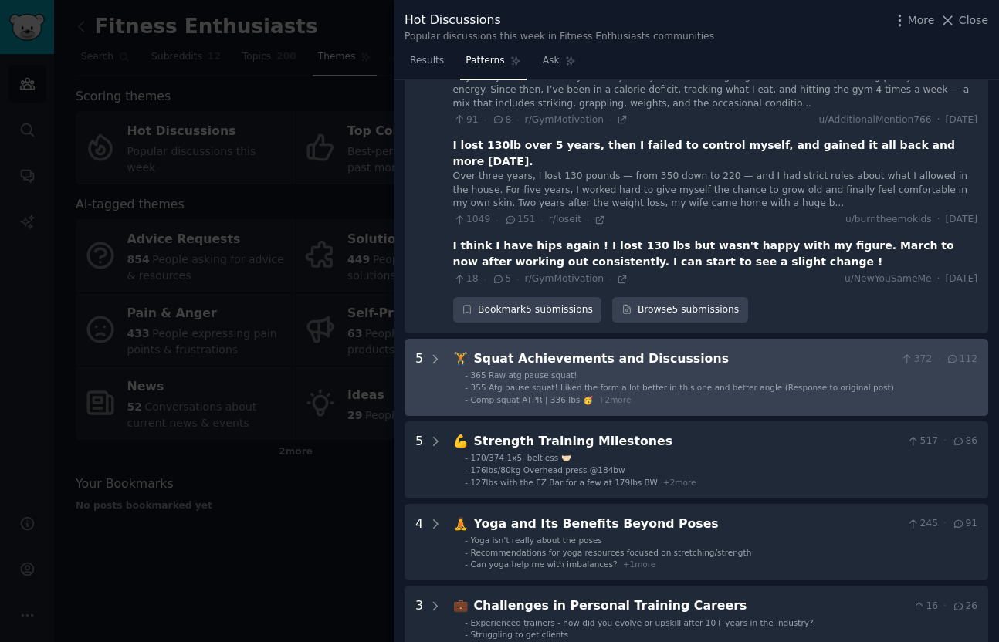
scroll to position [269, 0]
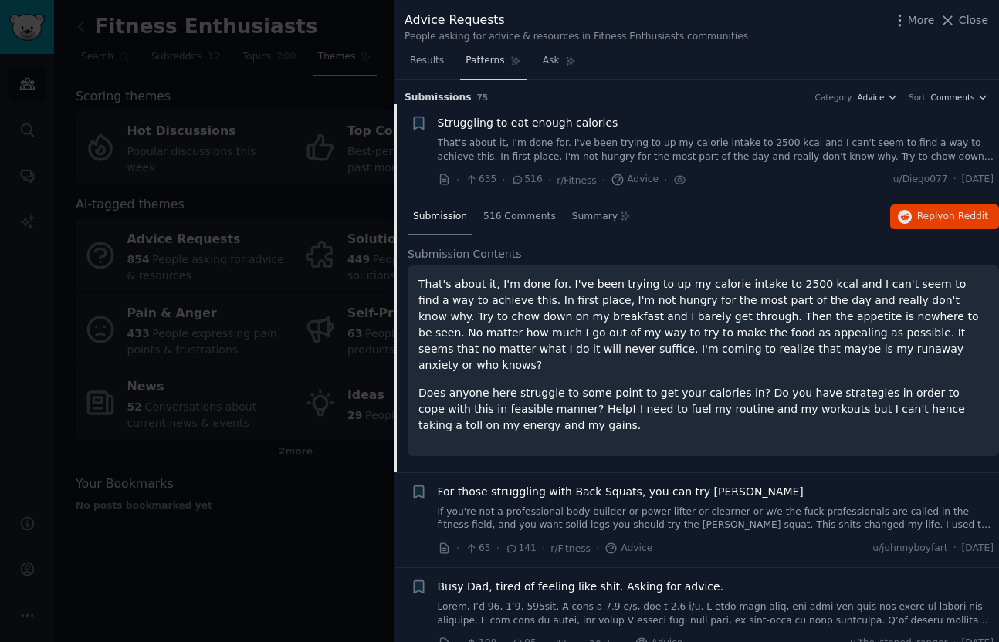
click at [491, 62] on span "Patterns" at bounding box center [484, 61] width 39 height 14
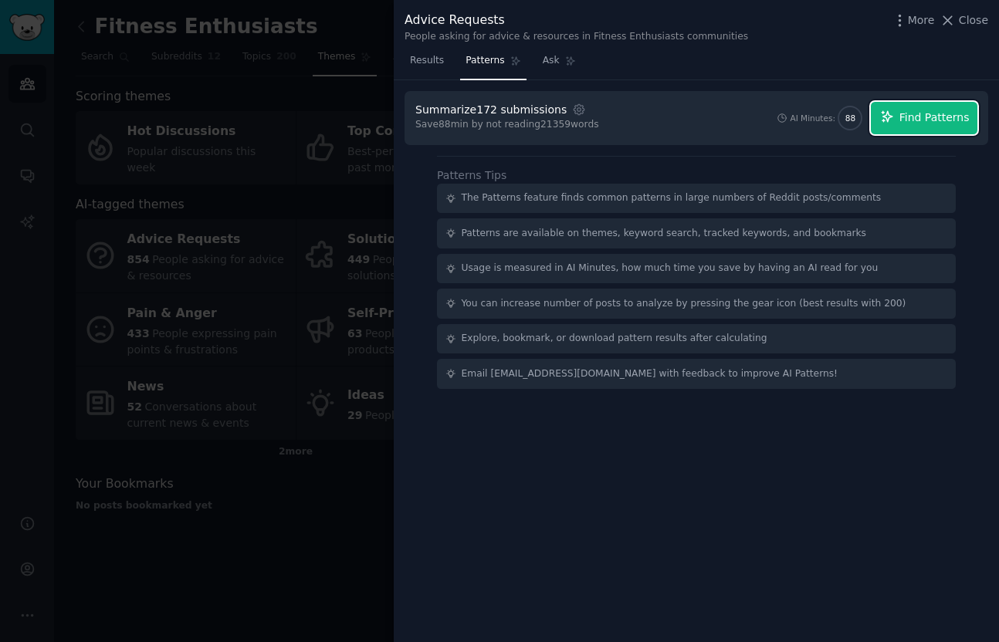
click at [932, 126] on span "Find Patterns" at bounding box center [934, 118] width 70 height 16
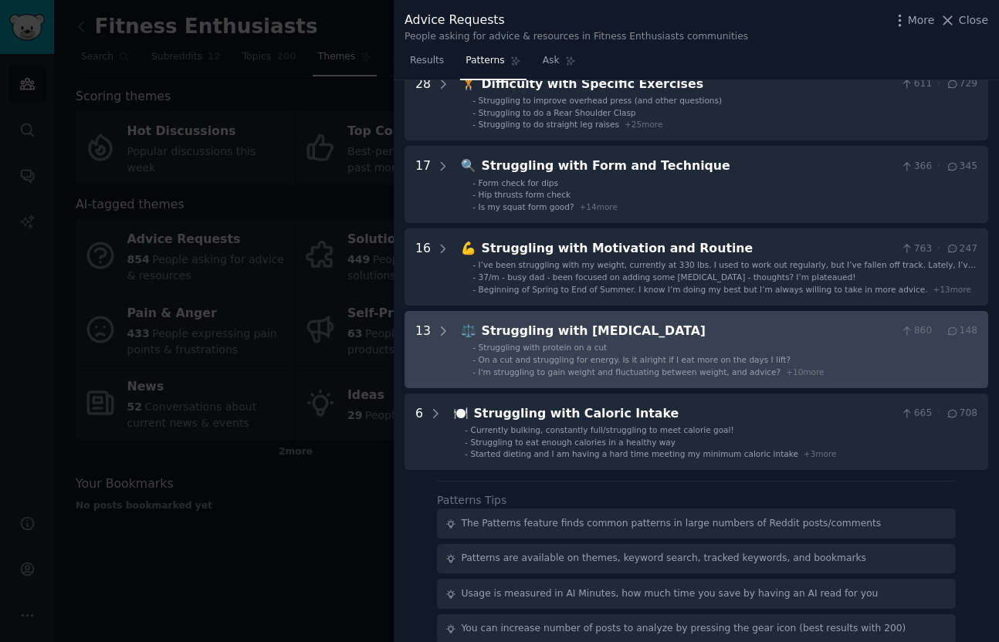
scroll to position [88, 0]
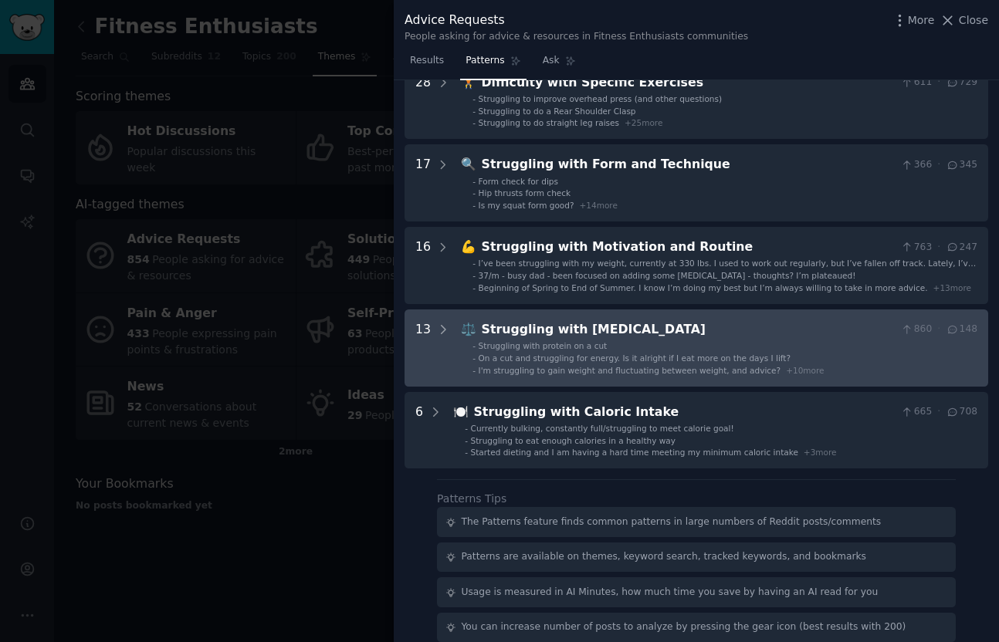
click at [676, 360] on span "On a cut and struggling for energy. Is it alright if I eat more on the days I l…" at bounding box center [634, 357] width 312 height 9
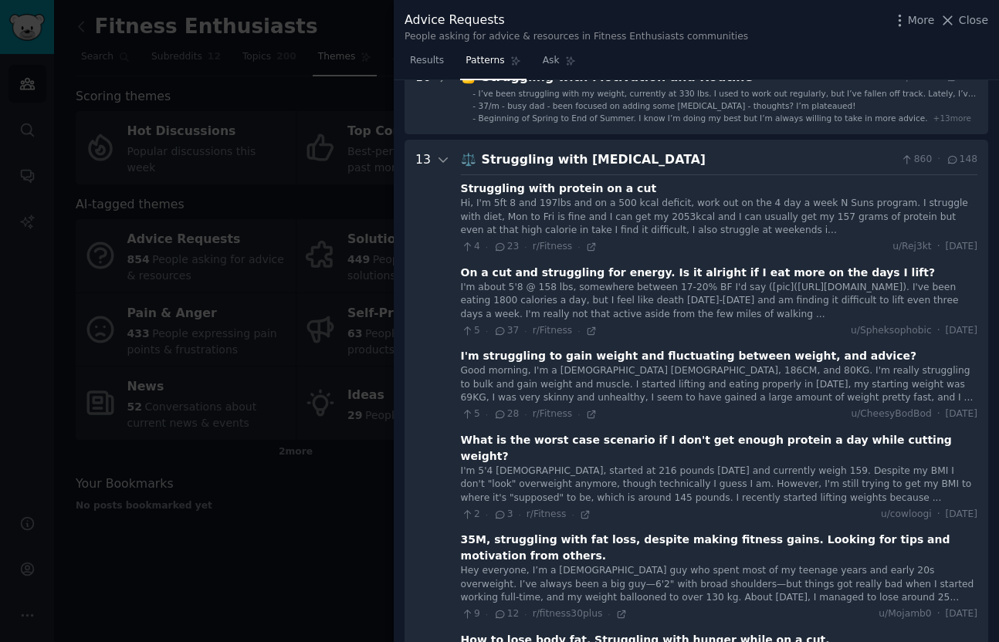
scroll to position [242, 0]
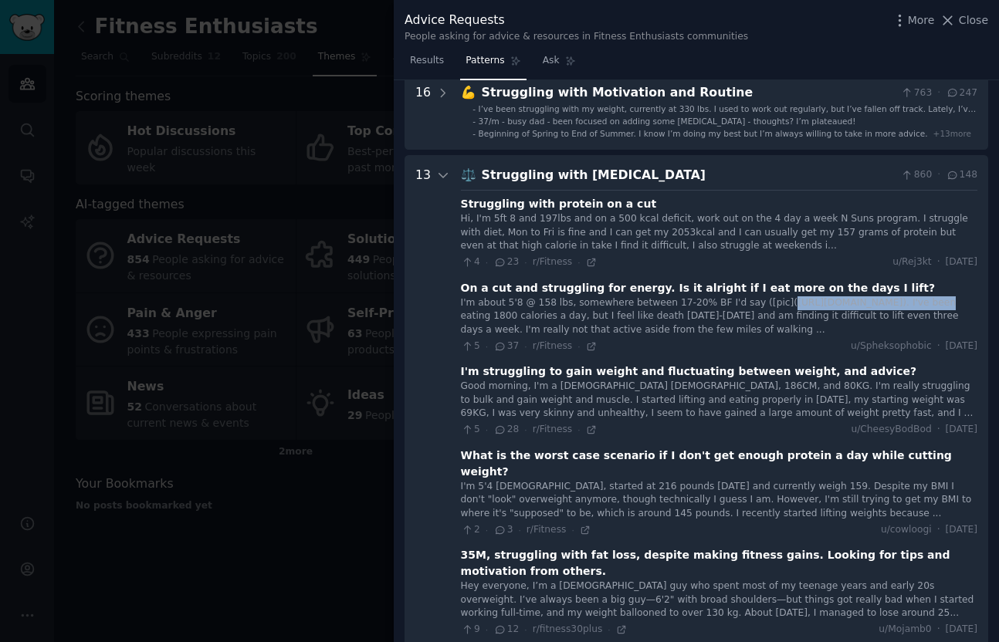
drag, startPoint x: 775, startPoint y: 308, endPoint x: 921, endPoint y: 307, distance: 145.9
click at [921, 307] on div "I'm about 5'8 @ 158 lbs, somewhere between 17-20% BF I'd say ([pic]([URL][DOMAI…" at bounding box center [719, 316] width 516 height 41
copy div "[URL][DOMAIN_NAME]"
click at [850, 303] on div "I'm about 5'8 @ 158 lbs, somewhere between 17-20% BF I'd say ([pic]([URL][DOMAI…" at bounding box center [719, 316] width 516 height 41
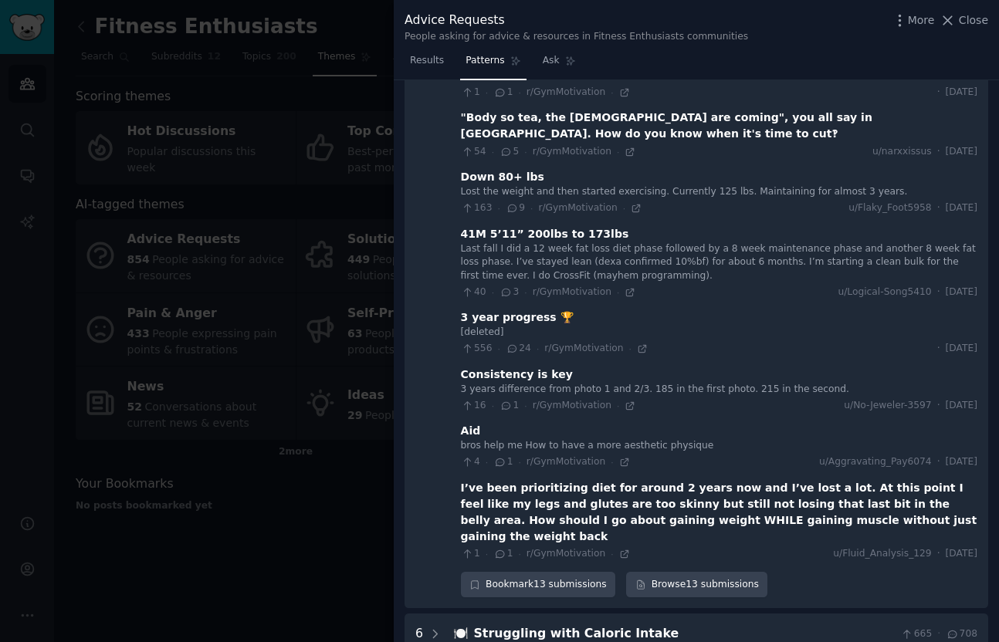
scroll to position [838, 0]
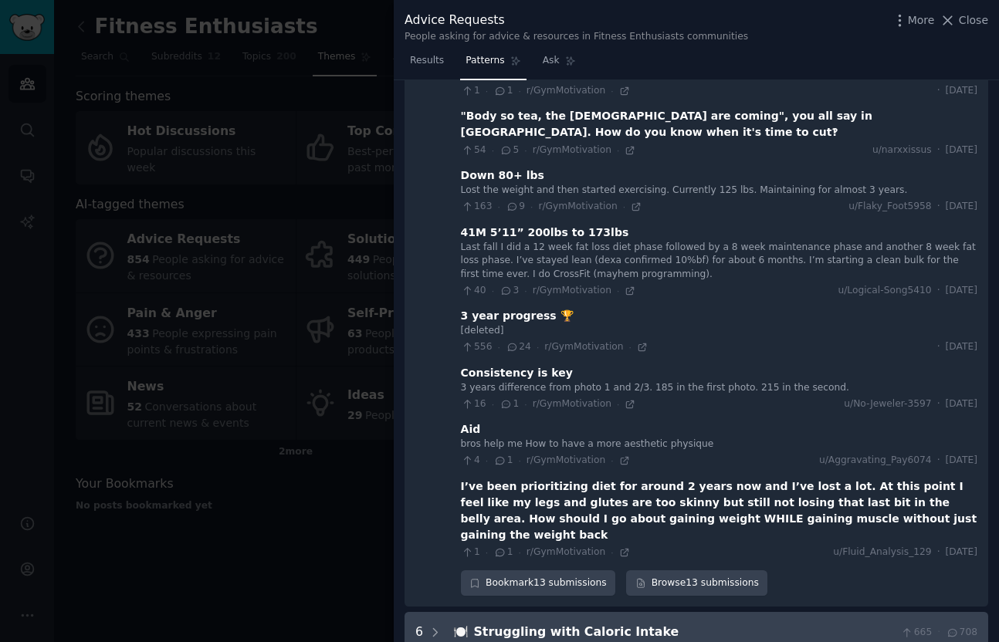
click at [505, 623] on div "🍽️ Struggling with Caloric Intake 665 · 708 - Currently bulking, constantly ful…" at bounding box center [715, 651] width 524 height 56
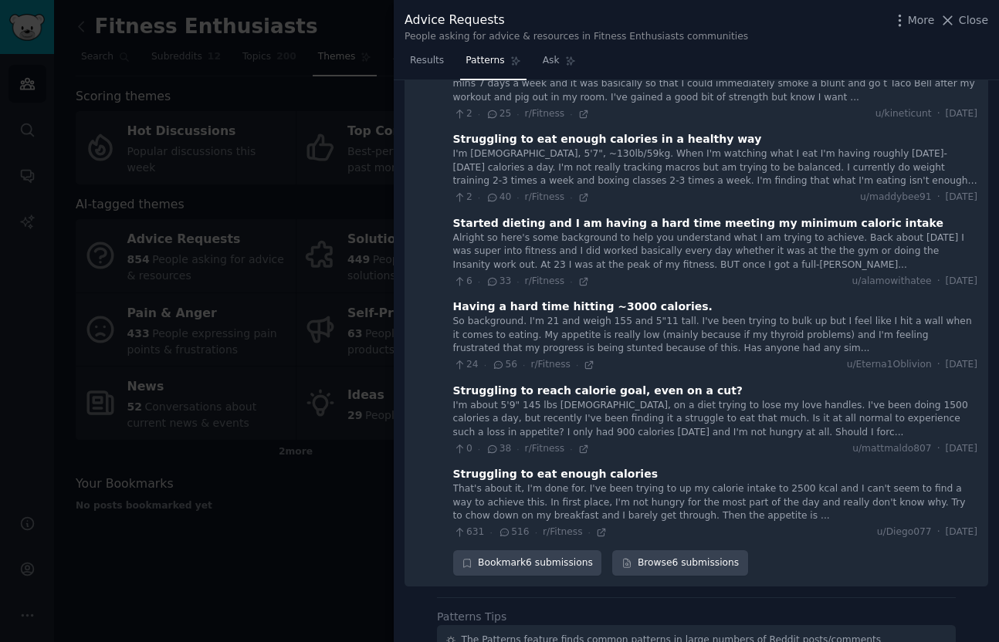
scroll to position [1452, 0]
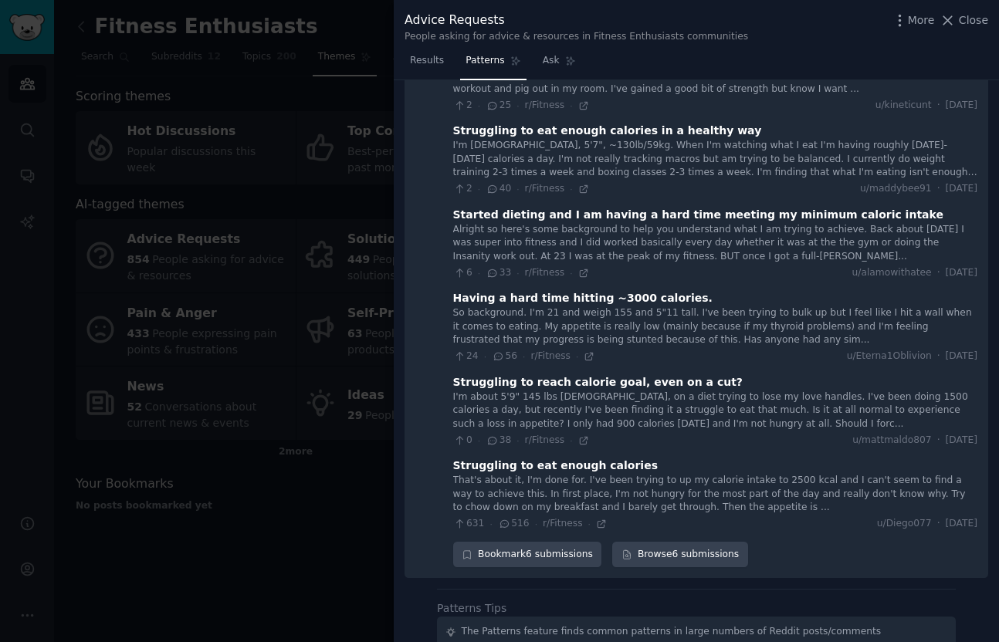
click at [509, 519] on icon at bounding box center [505, 524] width 14 height 11
click at [500, 519] on icon at bounding box center [505, 524] width 14 height 11
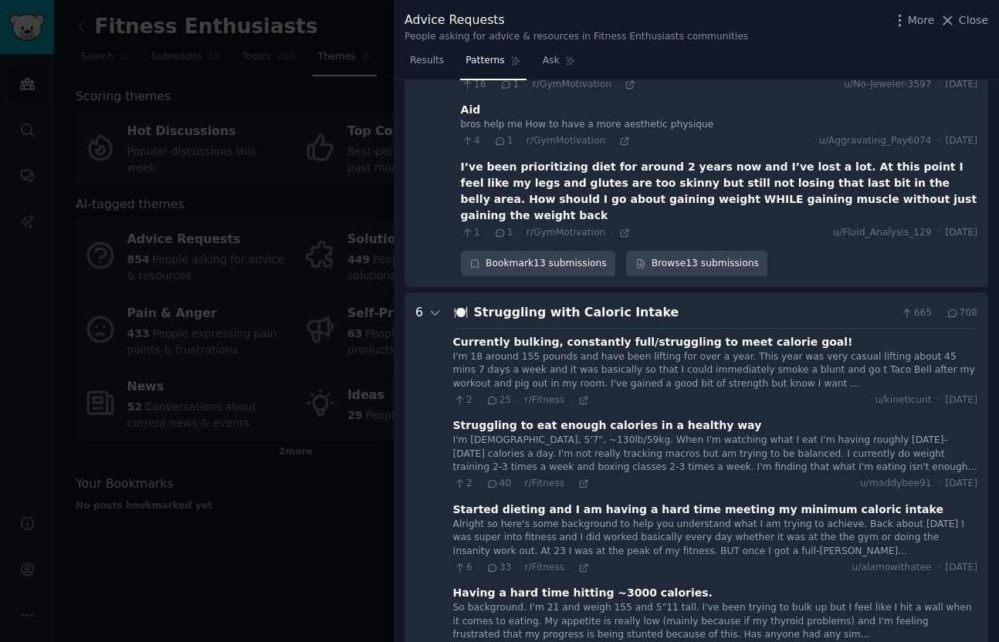
scroll to position [1163, 0]
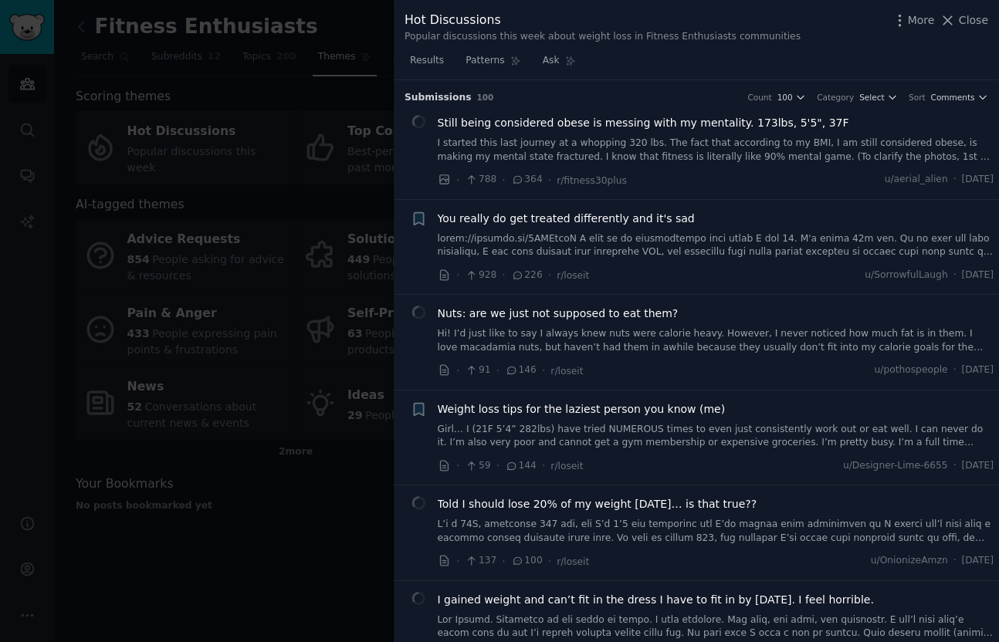
click at [560, 413] on span "Weight loss tips for the laziest person you know (me)" at bounding box center [582, 409] width 288 height 16
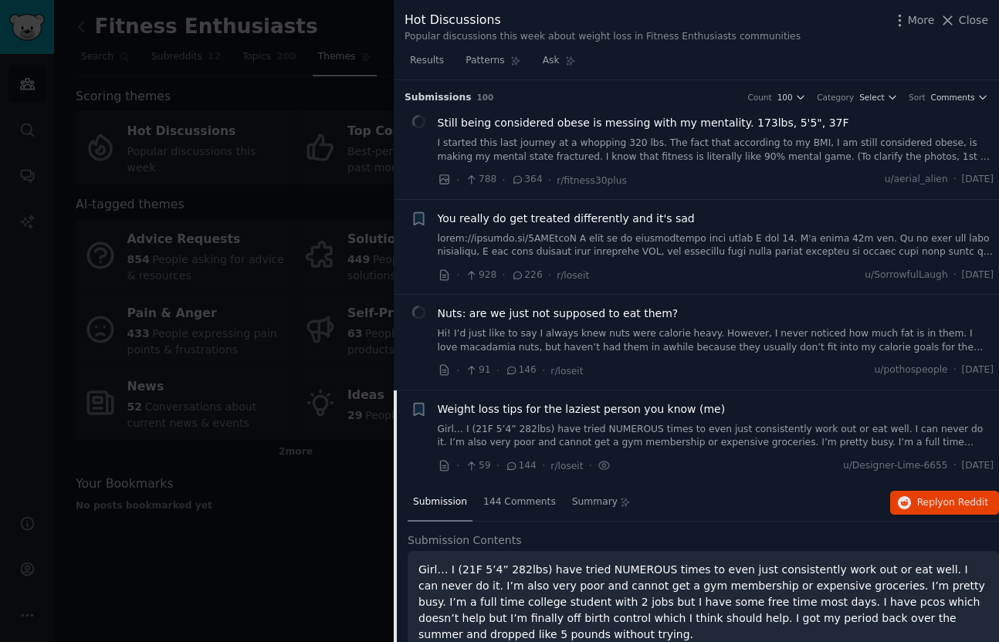
click at [563, 340] on link "Hi! I’d just like to say I always knew nuts were calorie heavy. However, I neve…" at bounding box center [716, 340] width 556 height 27
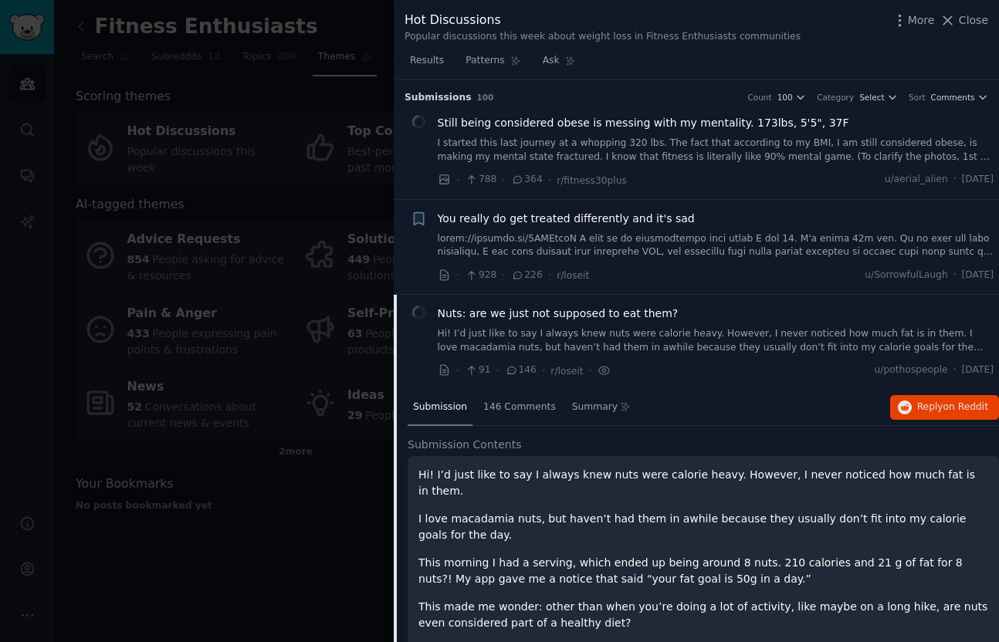
scroll to position [215, 0]
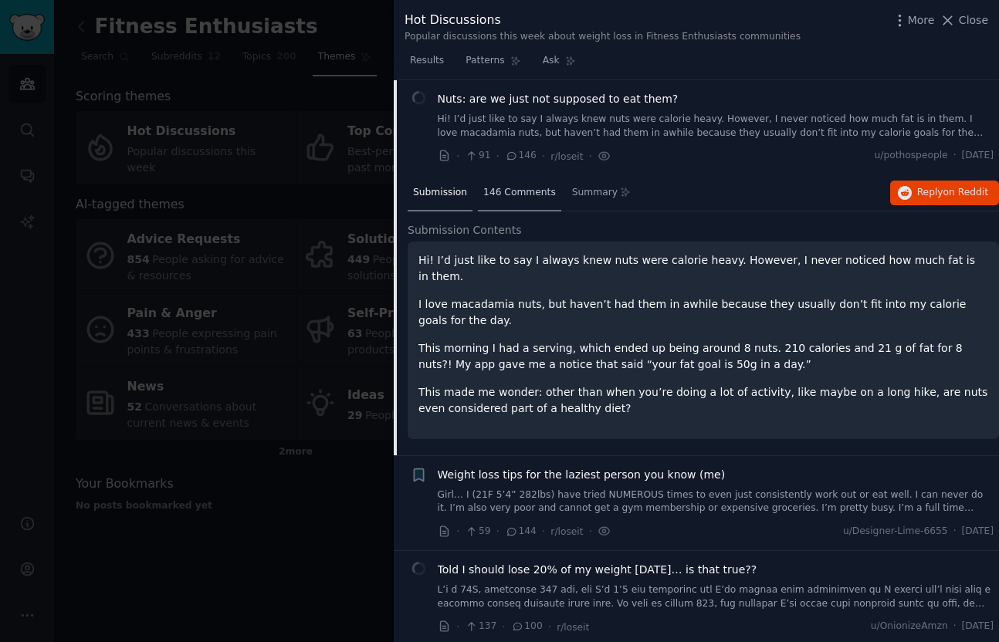
click at [517, 191] on span "146 Comments" at bounding box center [519, 193] width 73 height 14
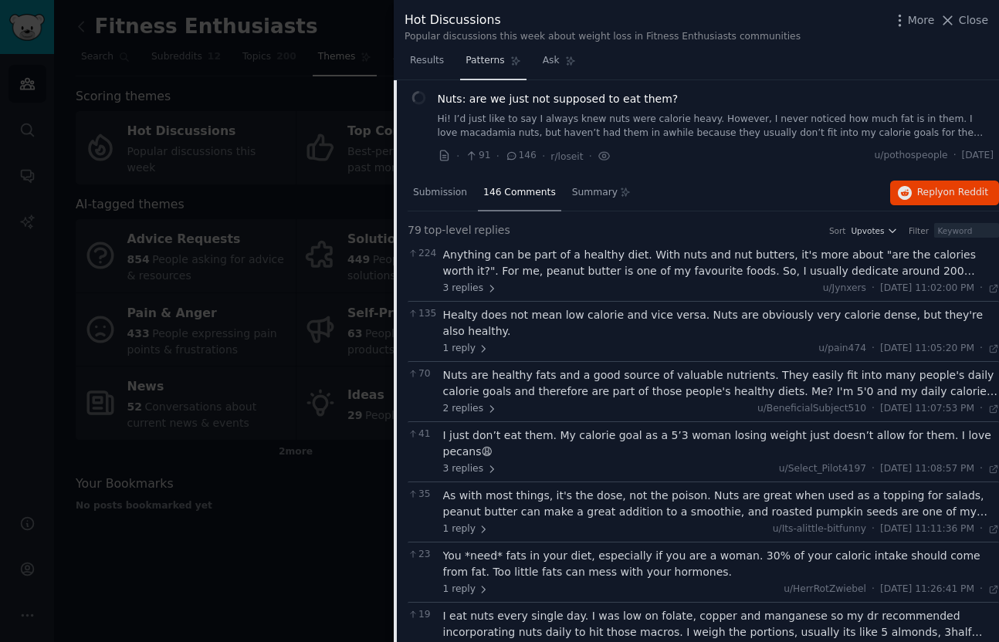
click at [494, 63] on span "Patterns" at bounding box center [484, 61] width 39 height 14
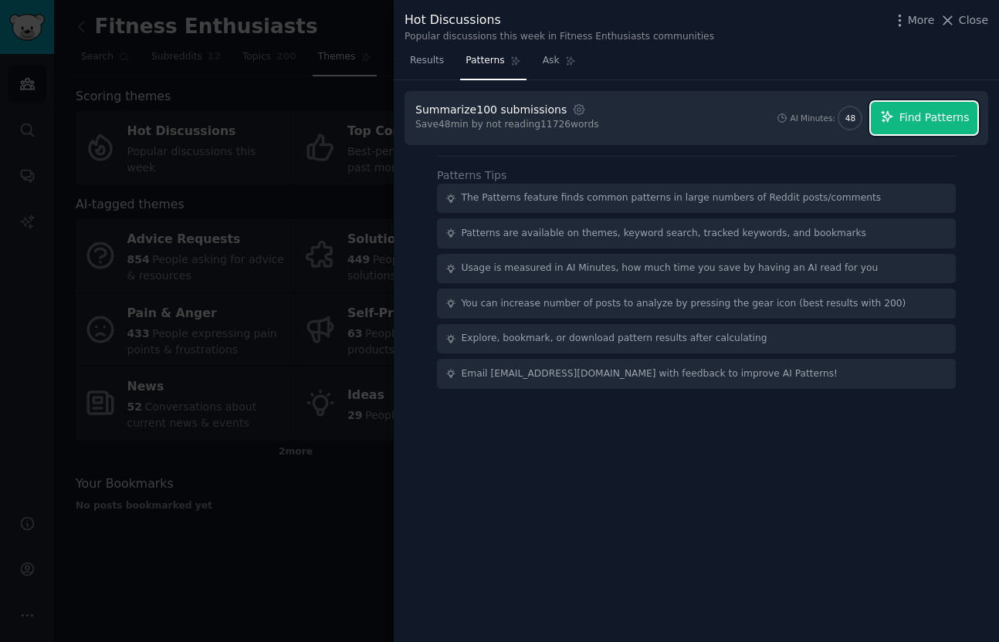
click at [910, 117] on span "Find Patterns" at bounding box center [934, 118] width 70 height 16
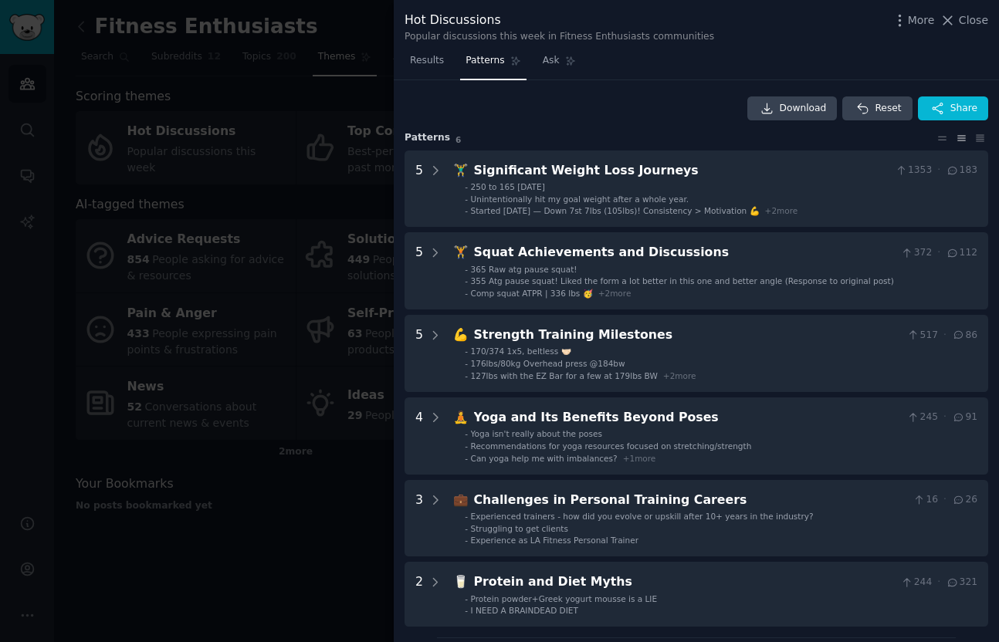
click at [202, 180] on div at bounding box center [499, 321] width 999 height 642
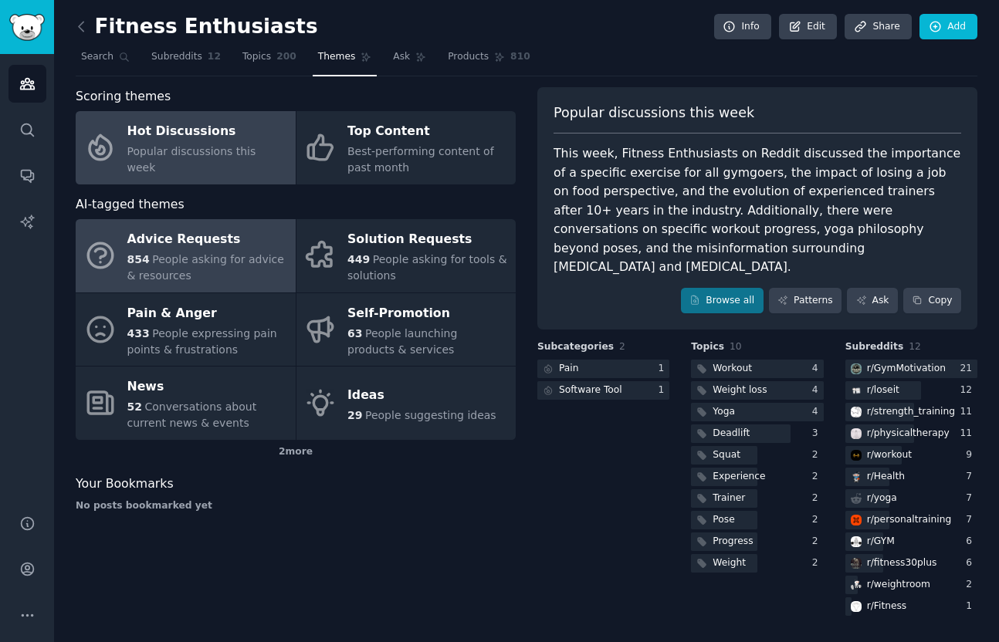
click at [197, 262] on span "People asking for advice & resources" at bounding box center [205, 267] width 157 height 29
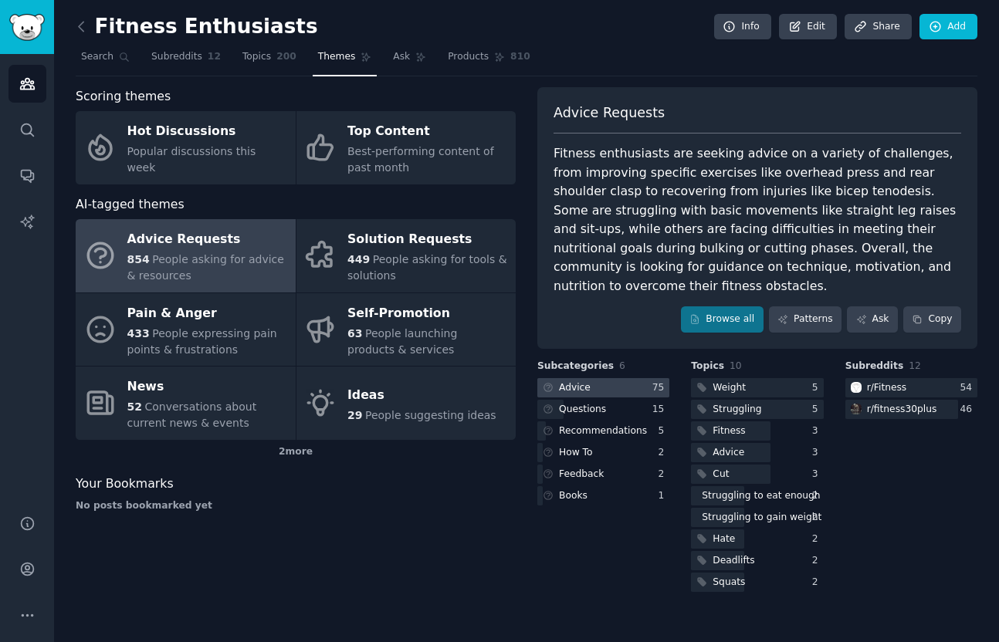
click at [593, 378] on div at bounding box center [603, 387] width 132 height 19
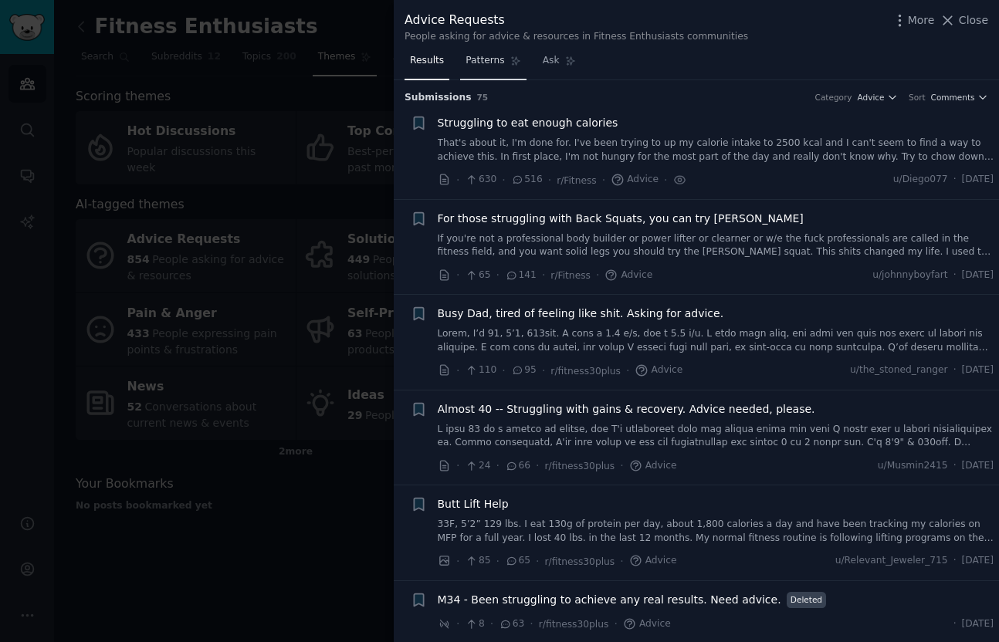
click at [482, 64] on span "Patterns" at bounding box center [484, 61] width 39 height 14
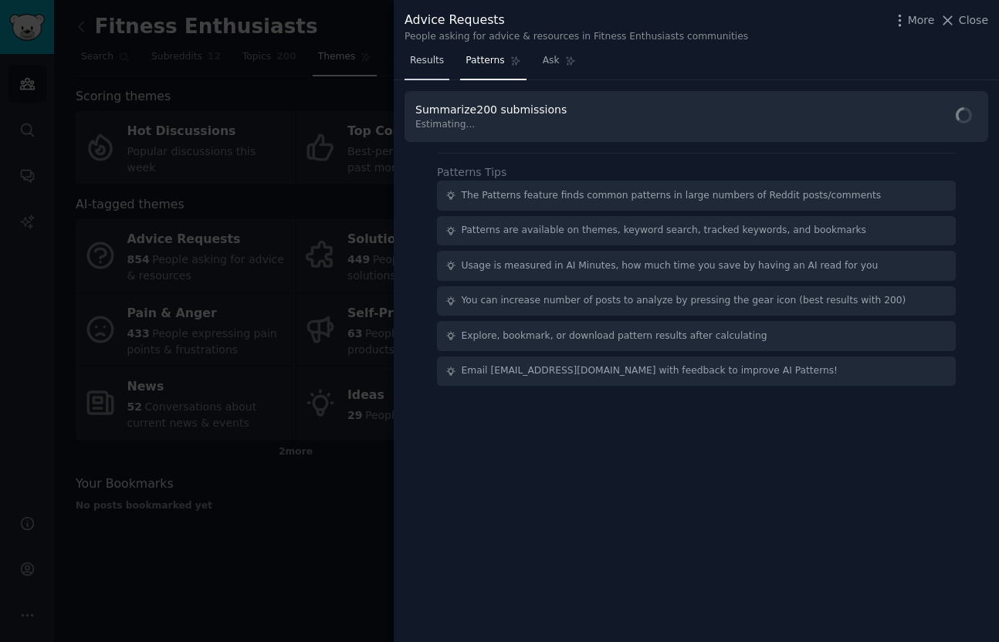
click at [425, 65] on span "Results" at bounding box center [427, 61] width 34 height 14
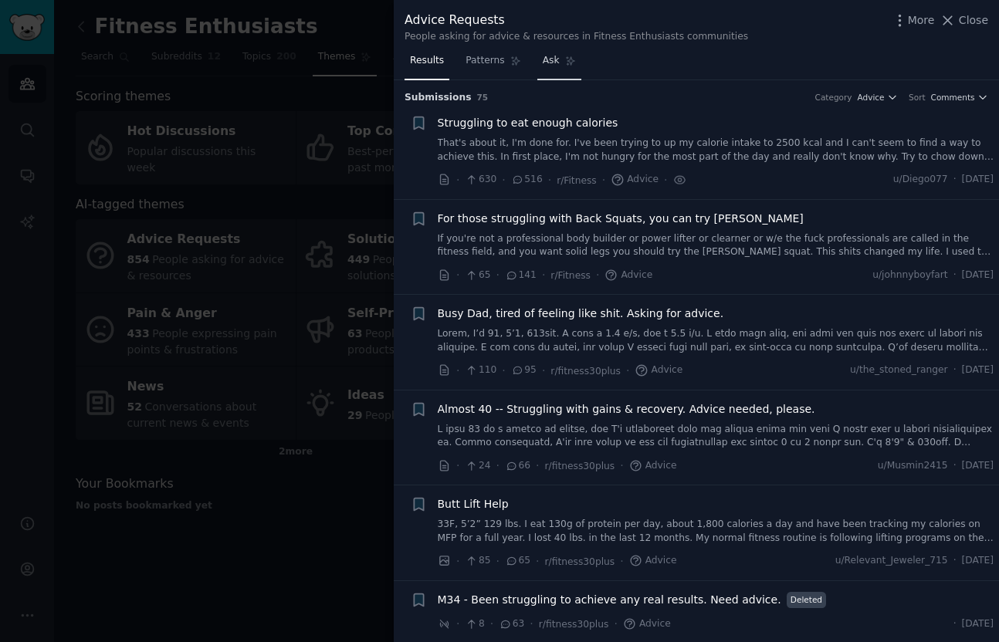
click at [549, 59] on span "Ask" at bounding box center [551, 61] width 17 height 14
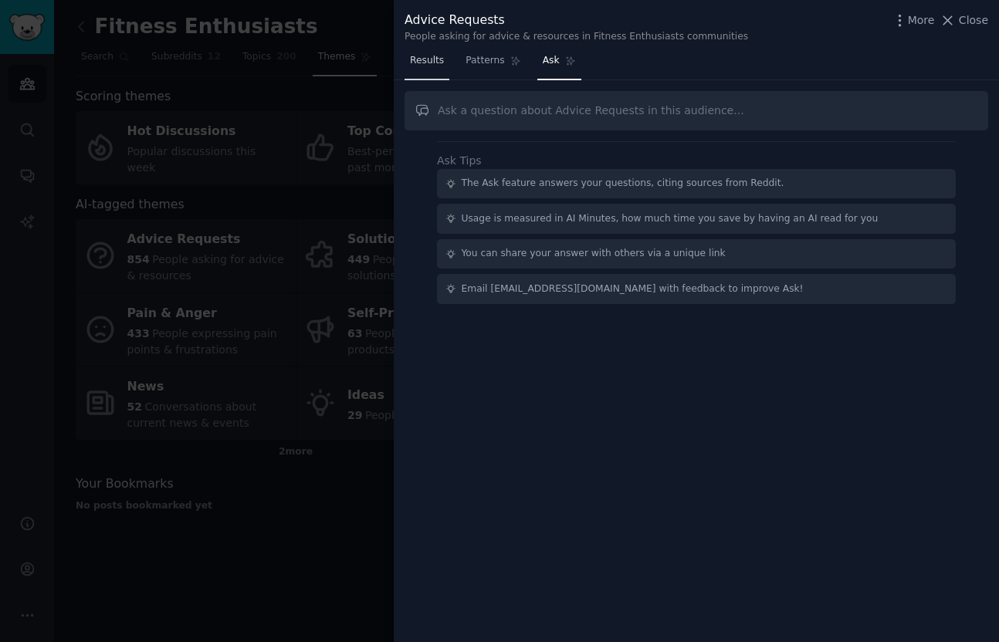
click at [425, 59] on span "Results" at bounding box center [427, 61] width 34 height 14
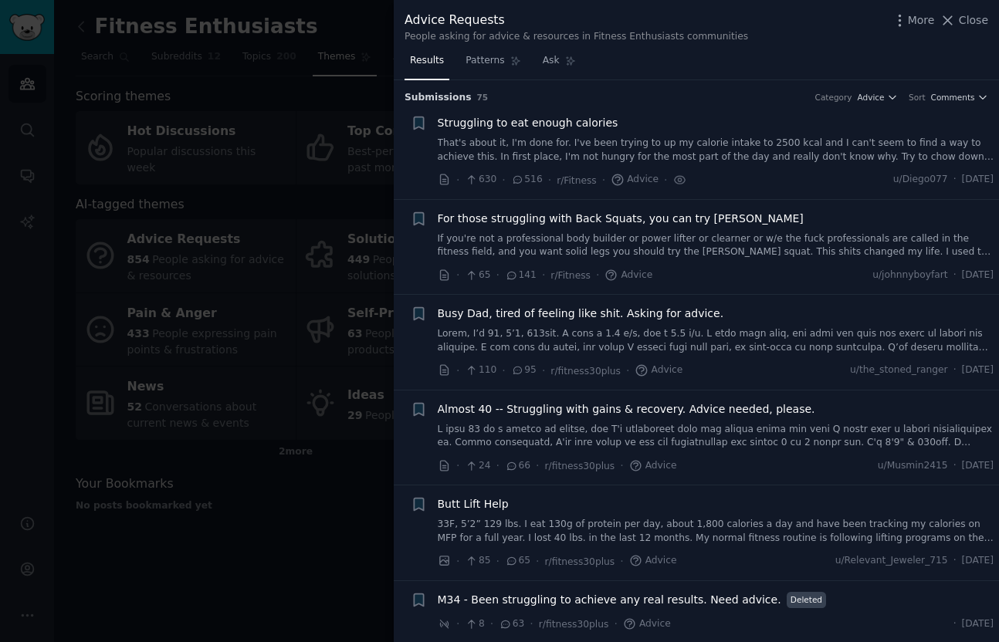
click at [508, 222] on span "For those struggling with Back Squats, you can try [PERSON_NAME]" at bounding box center [621, 219] width 366 height 16
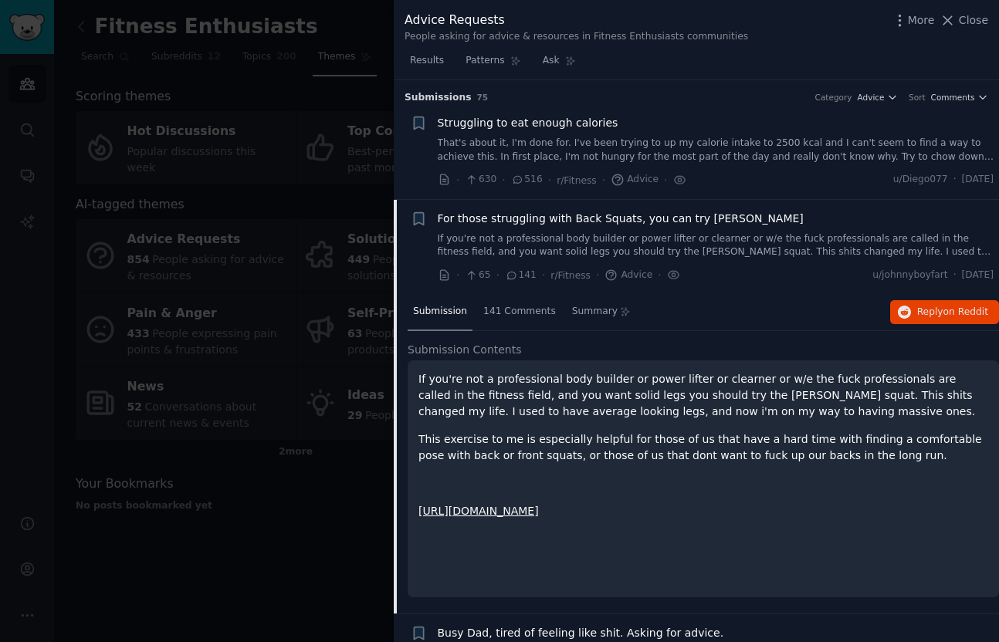
scroll to position [120, 0]
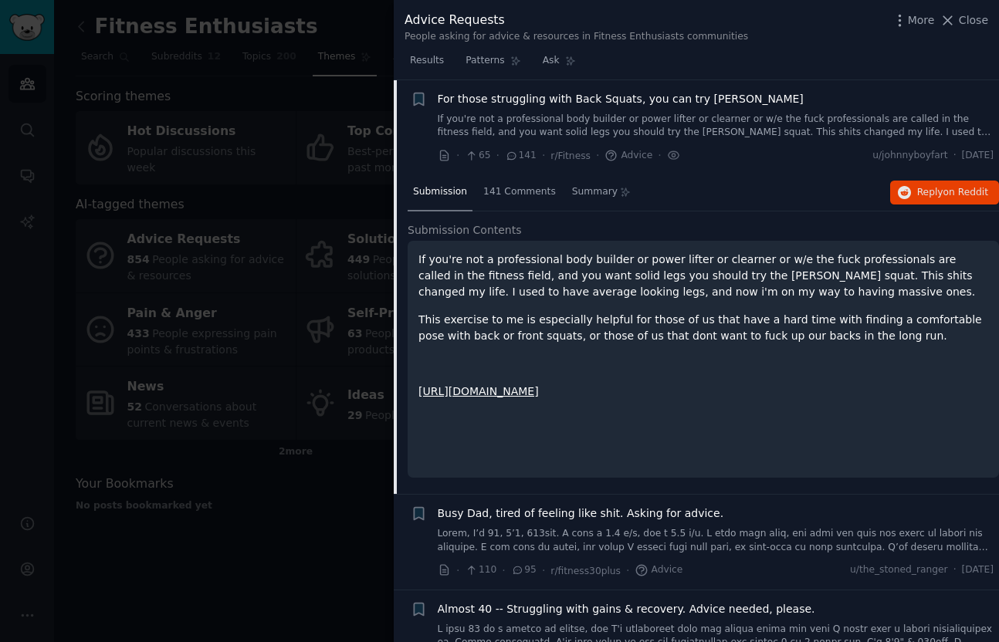
click at [342, 394] on div at bounding box center [499, 321] width 999 height 642
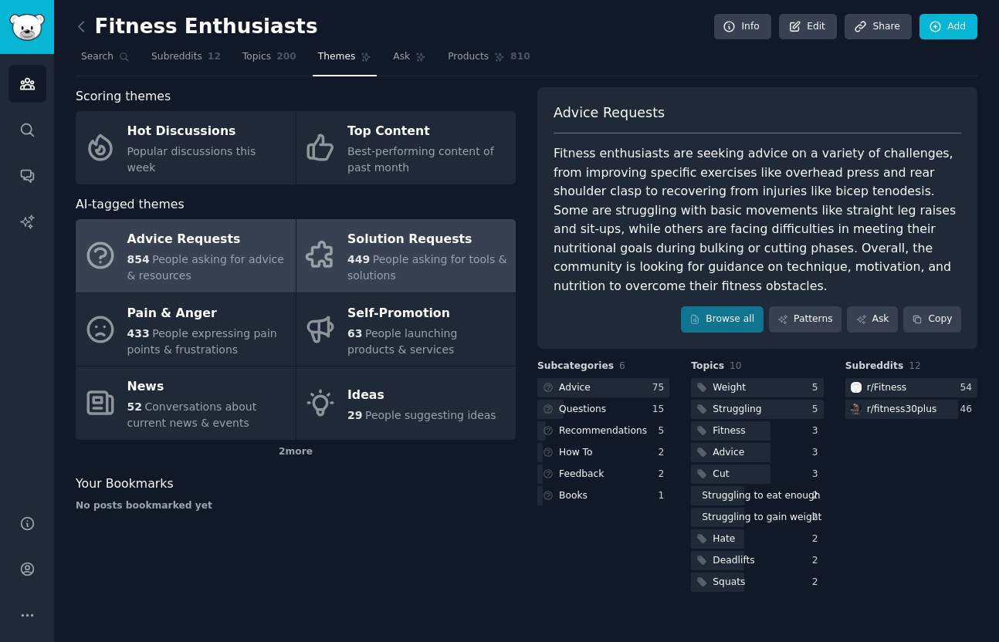
click at [370, 242] on div "Solution Requests" at bounding box center [427, 240] width 161 height 25
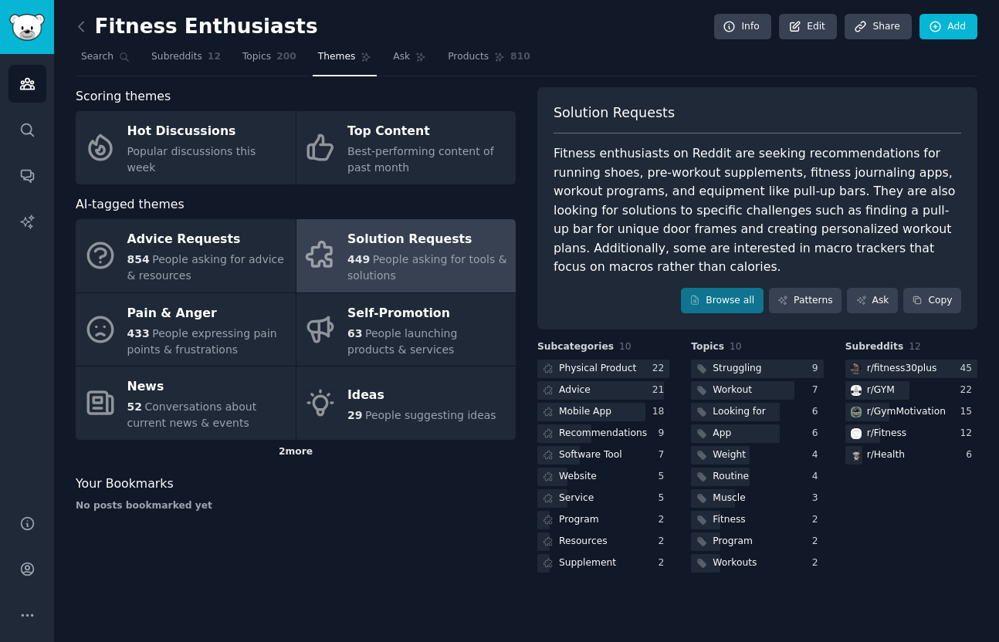
click at [308, 459] on div "2 more" at bounding box center [296, 452] width 440 height 25
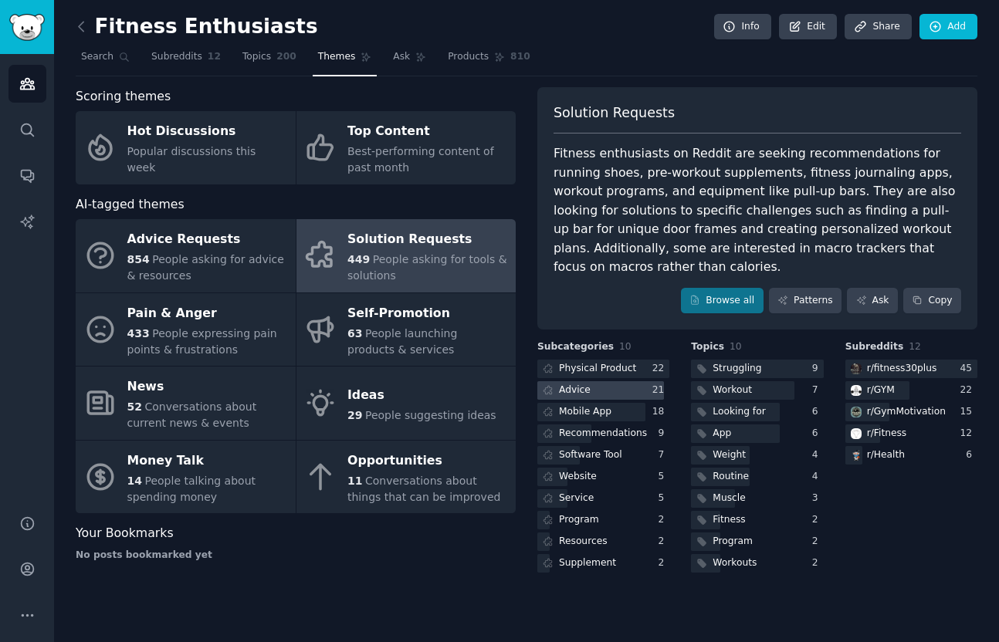
click at [584, 397] on div "Advice" at bounding box center [565, 390] width 56 height 19
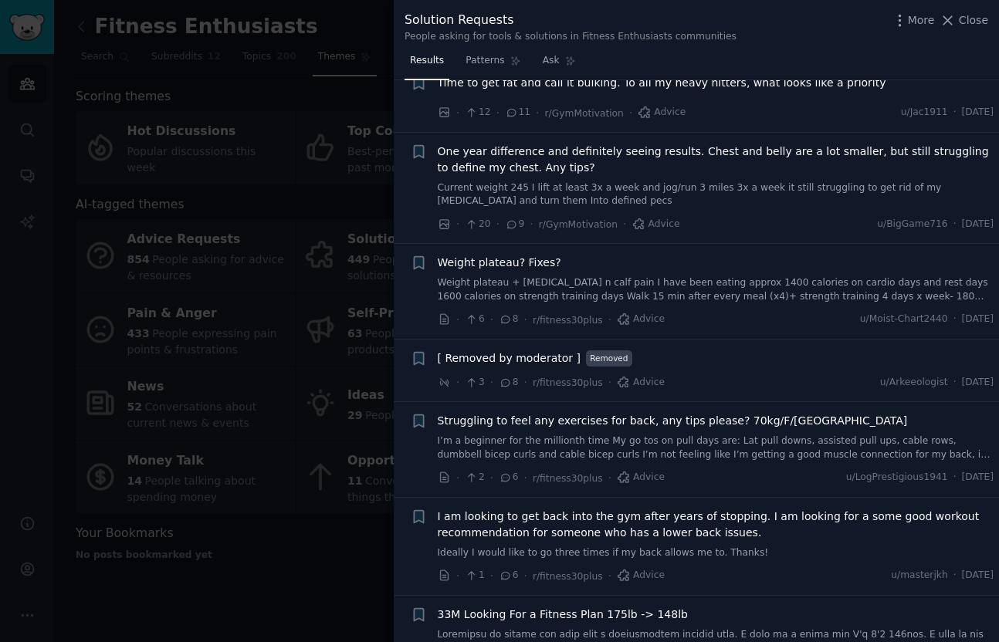
scroll to position [816, 0]
click at [507, 264] on span "Weight plateau? Fixes?" at bounding box center [499, 261] width 123 height 16
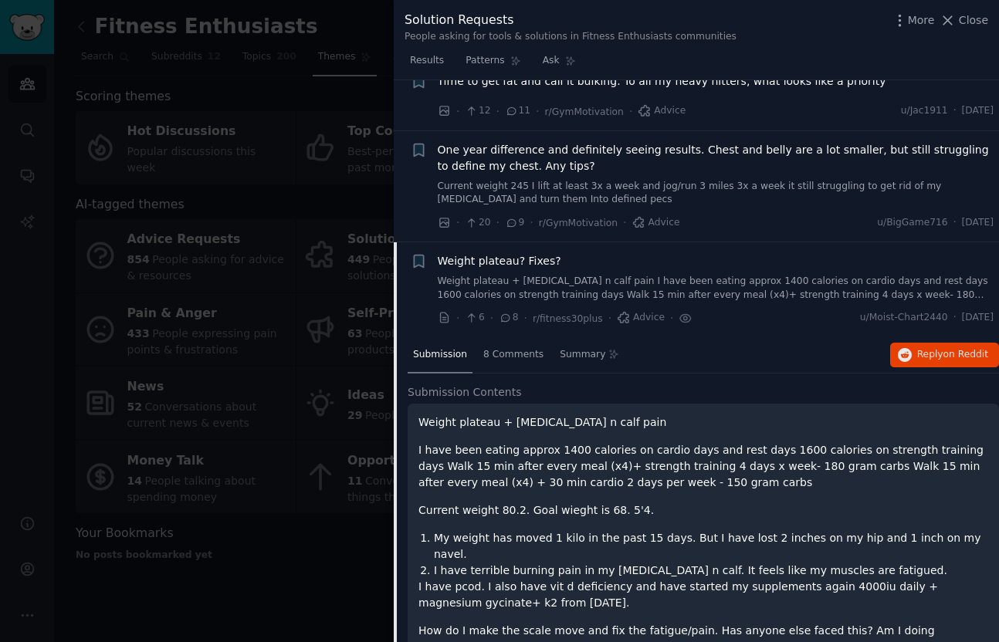
scroll to position [978, 0]
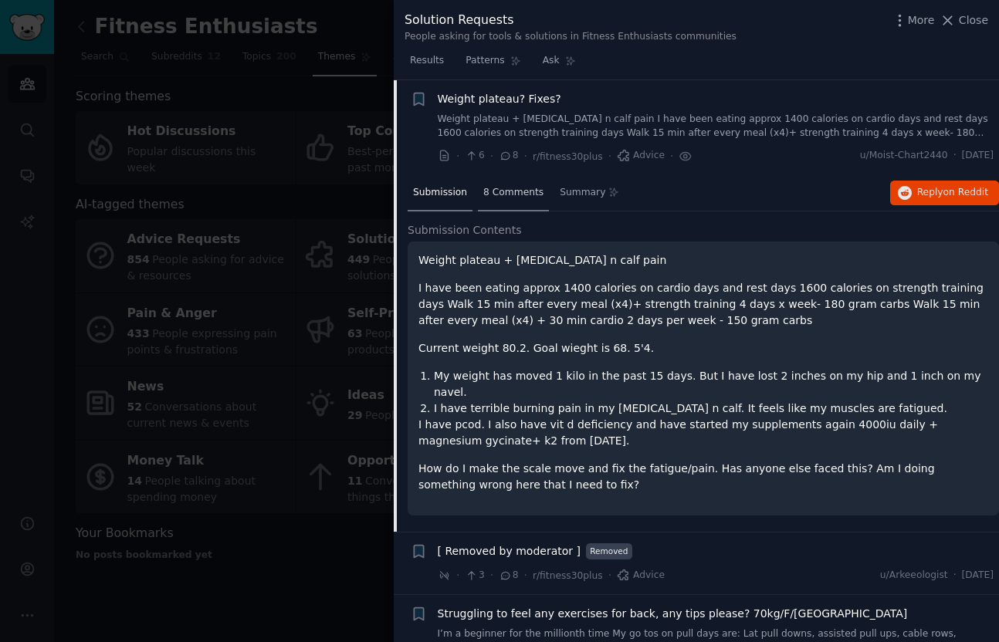
click at [505, 198] on span "8 Comments" at bounding box center [513, 193] width 60 height 14
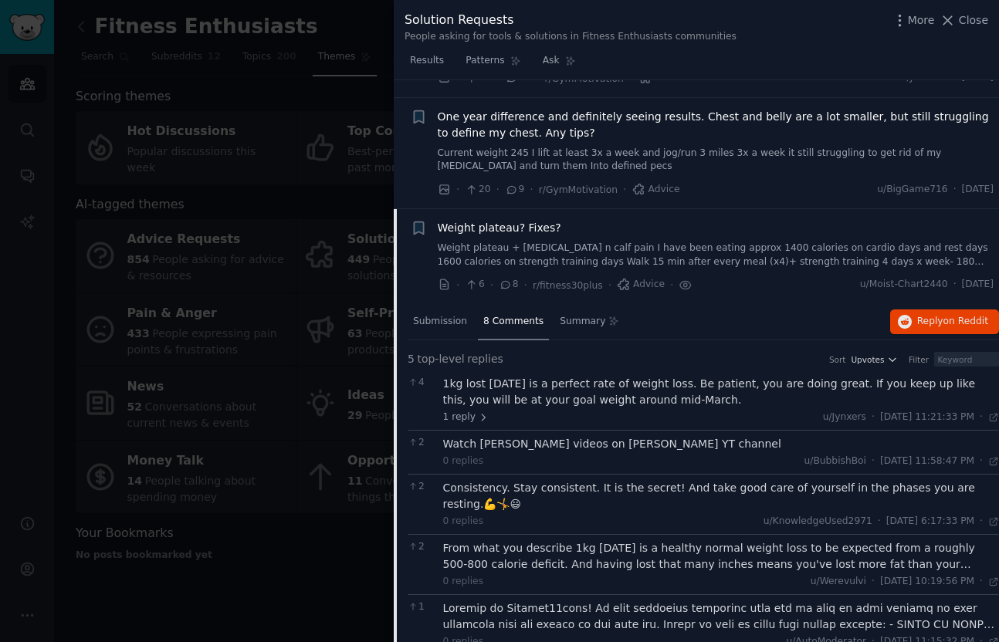
click at [337, 401] on div at bounding box center [499, 321] width 999 height 642
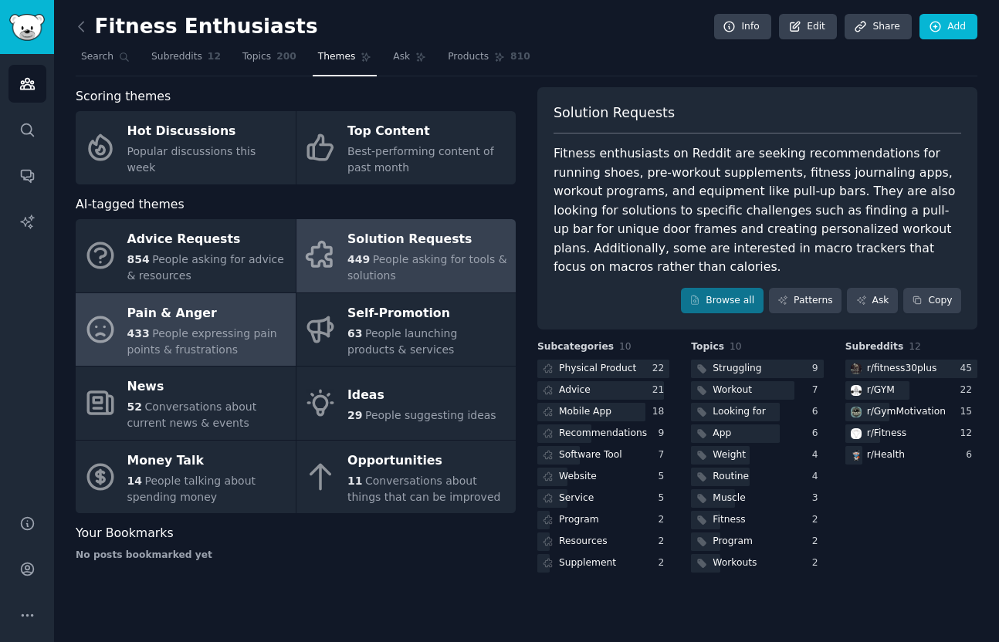
click at [194, 314] on div "Pain & Anger" at bounding box center [207, 313] width 161 height 25
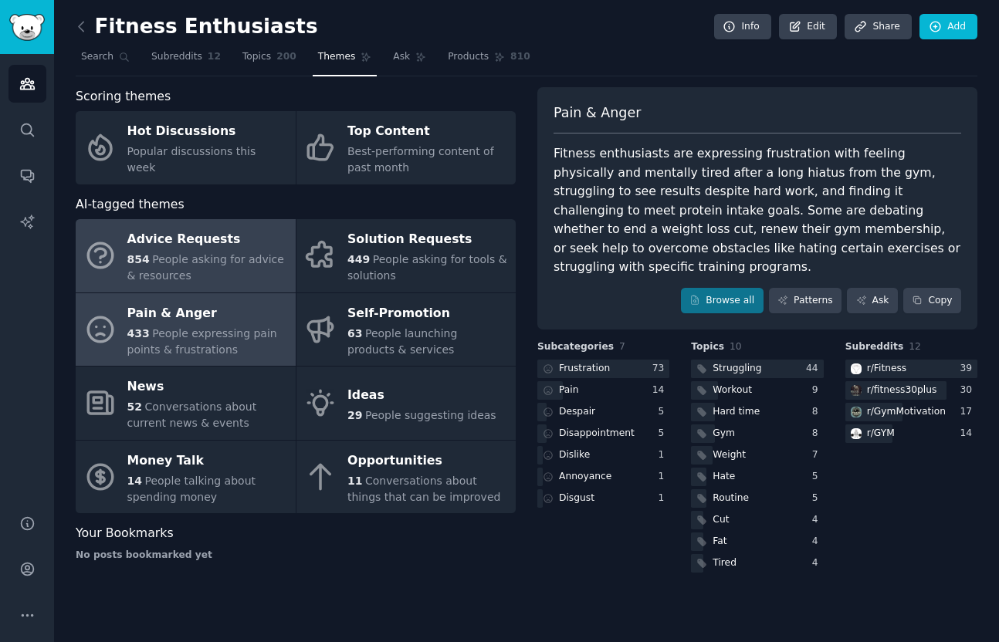
click at [199, 259] on span "People asking for advice & resources" at bounding box center [205, 267] width 157 height 29
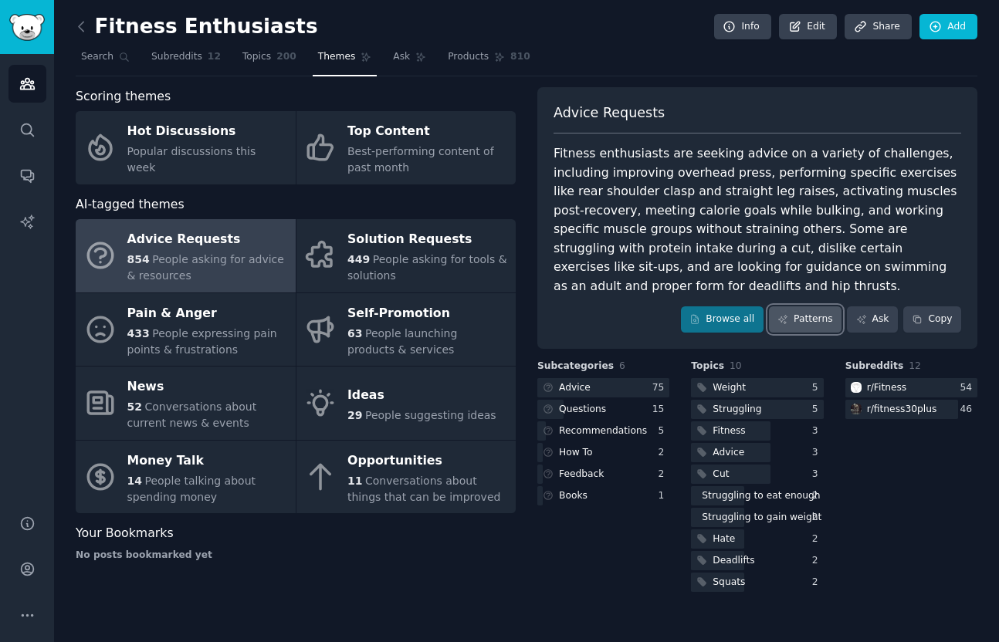
click at [824, 316] on link "Patterns" at bounding box center [805, 319] width 73 height 26
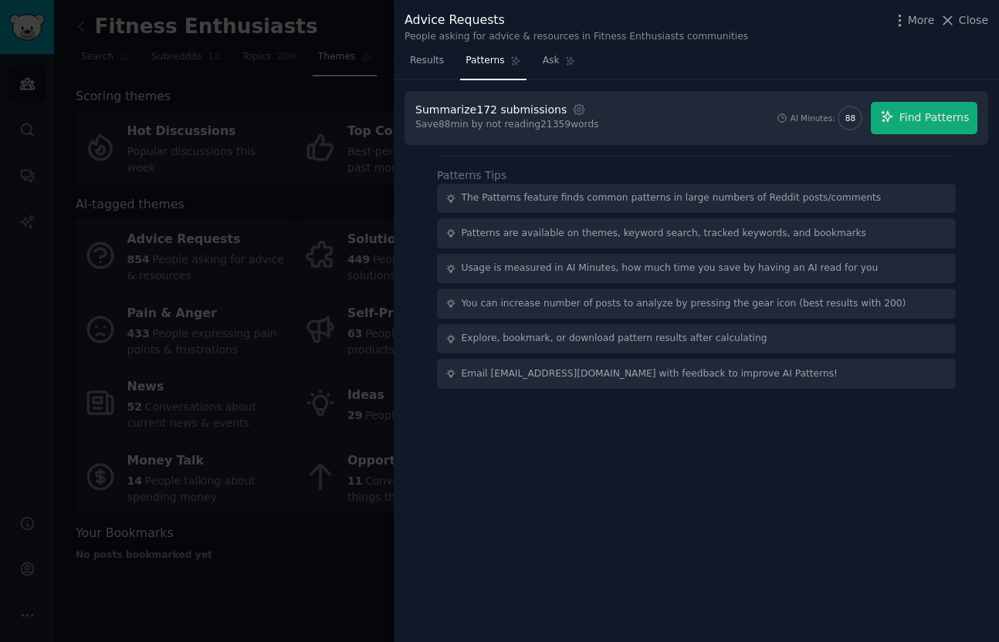
click at [341, 309] on div at bounding box center [499, 321] width 999 height 642
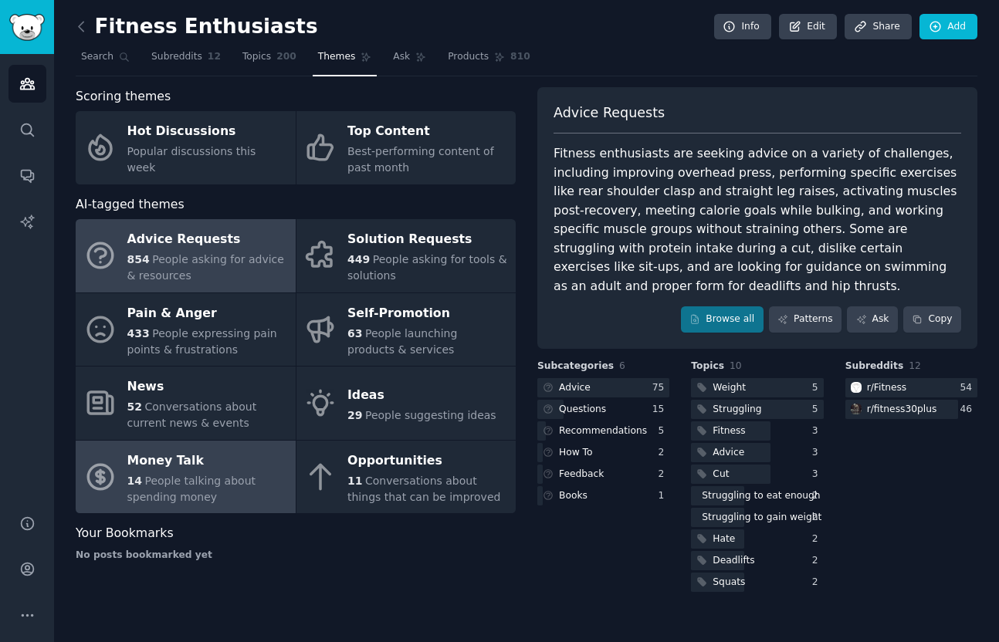
click at [222, 502] on div "14 People talking about spending money" at bounding box center [207, 489] width 161 height 32
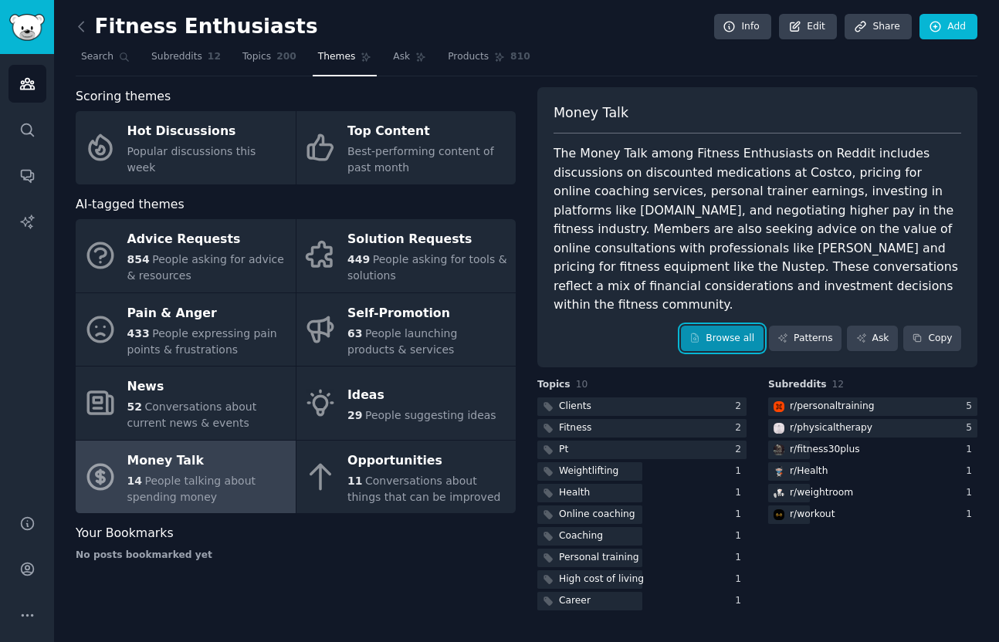
click at [716, 326] on link "Browse all" at bounding box center [722, 339] width 83 height 26
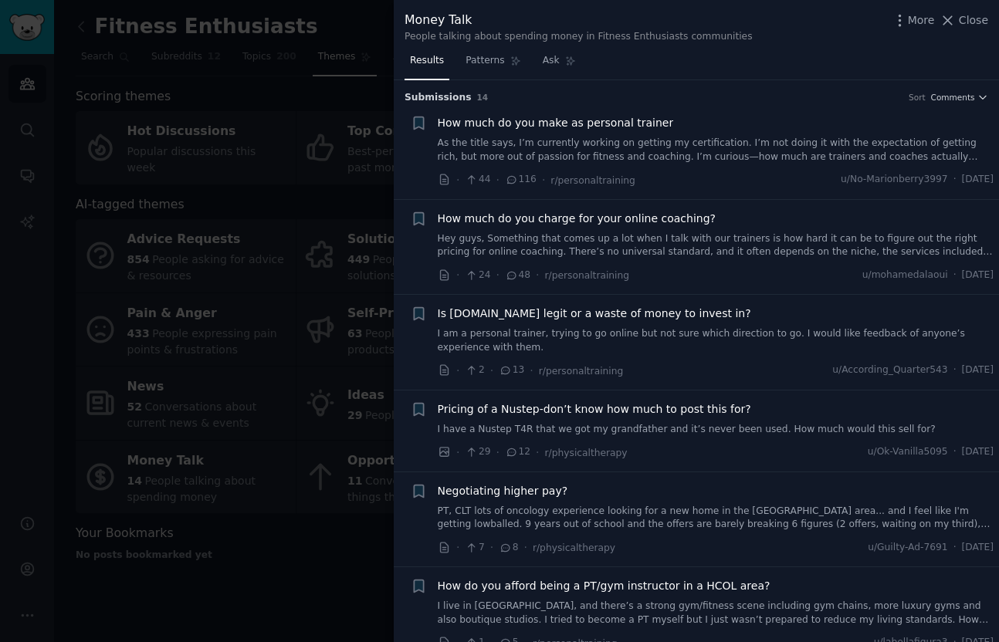
click at [326, 276] on div at bounding box center [499, 321] width 999 height 642
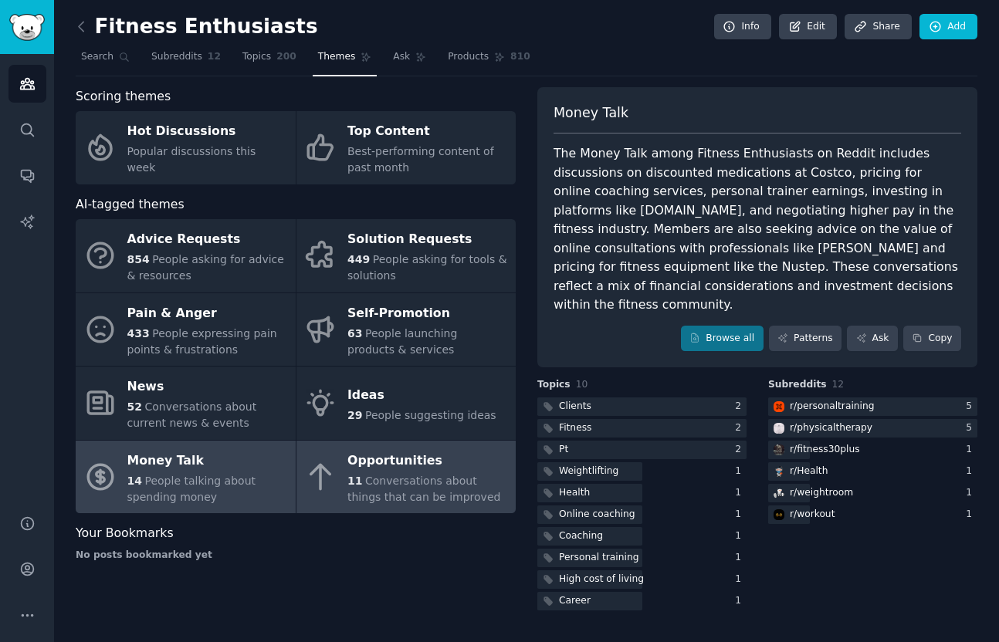
click at [411, 471] on div "Opportunities" at bounding box center [427, 460] width 161 height 25
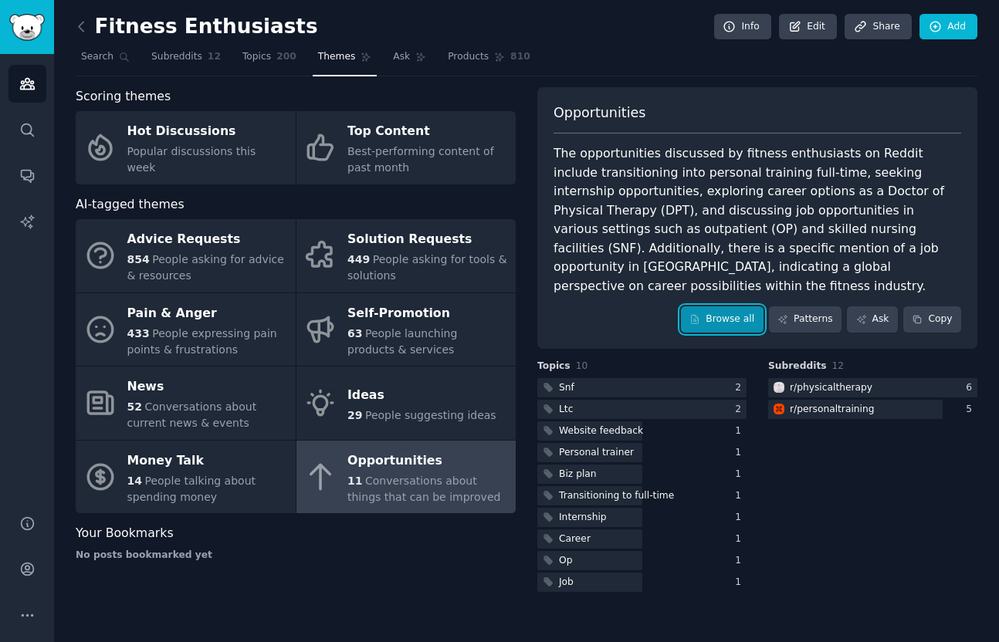
click at [712, 309] on link "Browse all" at bounding box center [722, 319] width 83 height 26
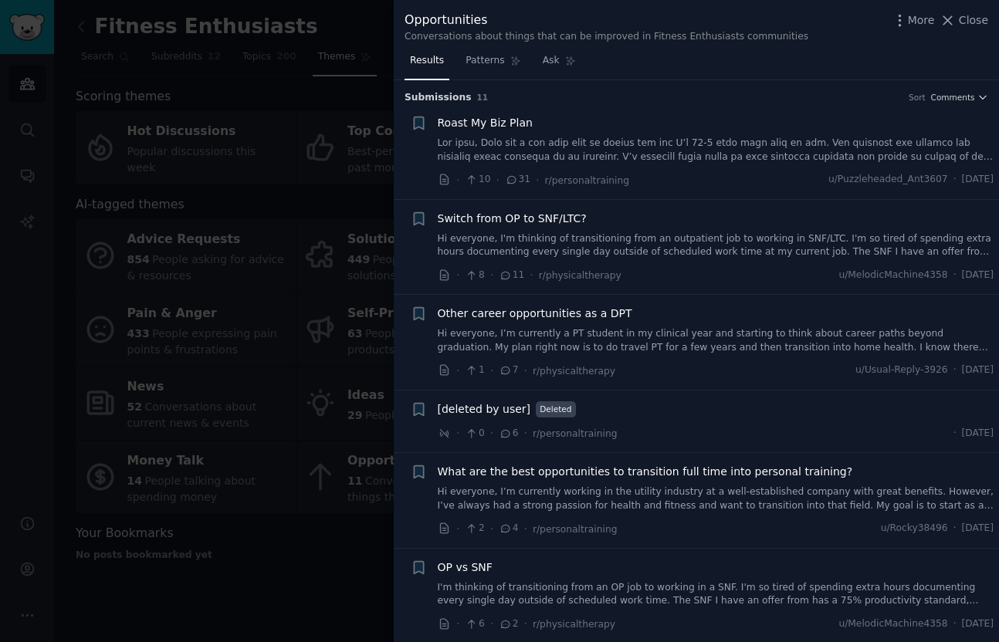
click at [270, 439] on div at bounding box center [499, 321] width 999 height 642
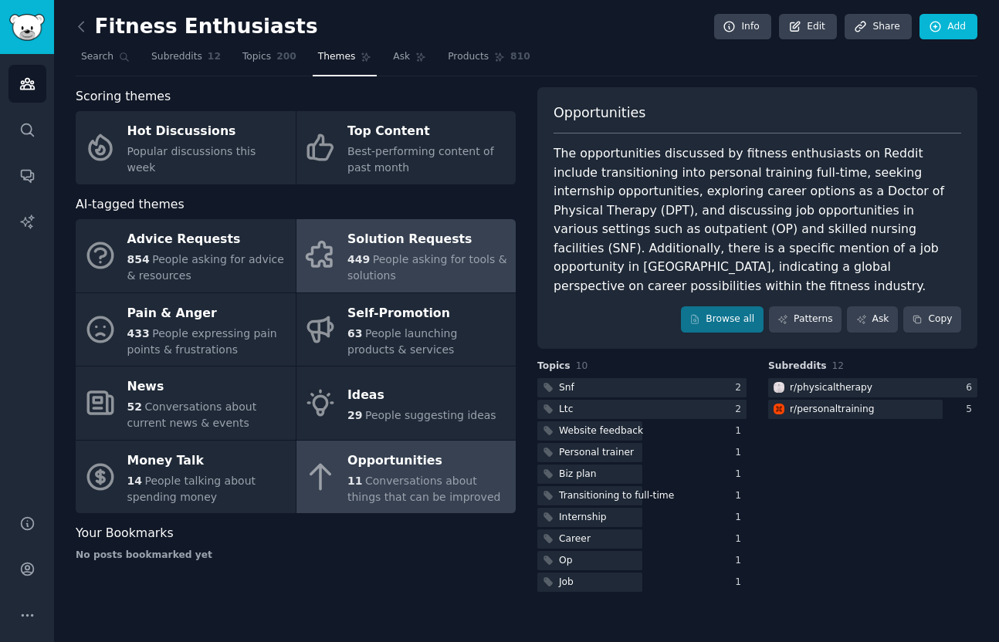
click at [446, 259] on span "People asking for tools & solutions" at bounding box center [427, 267] width 160 height 29
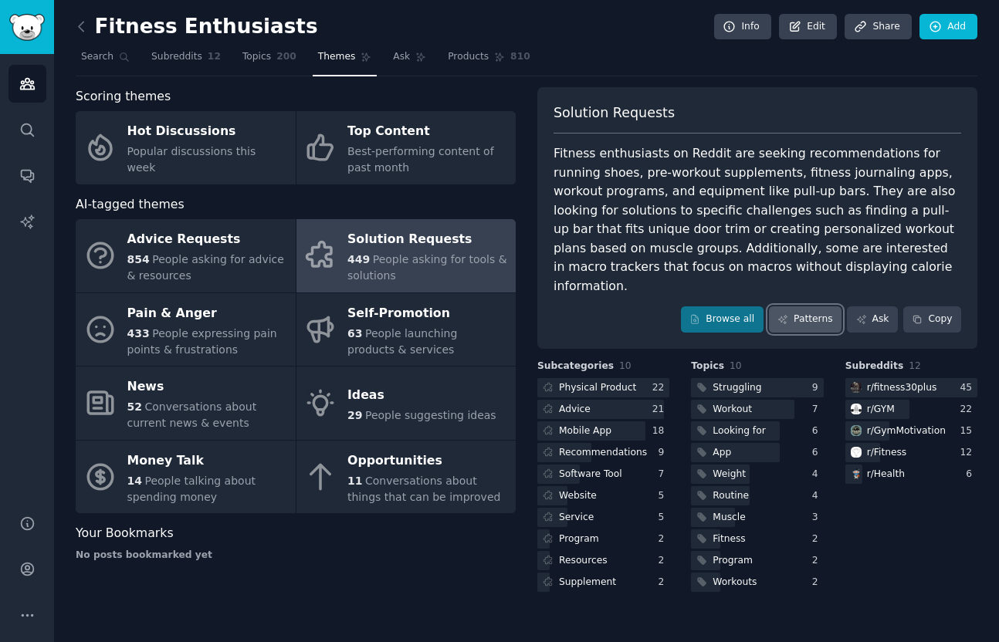
click at [822, 306] on link "Patterns" at bounding box center [805, 319] width 73 height 26
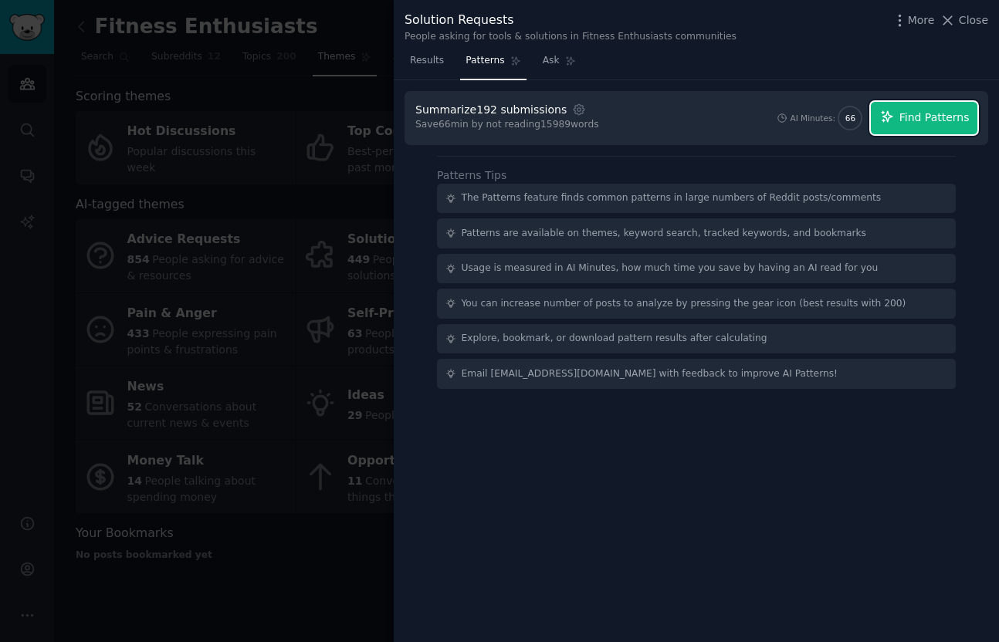
click at [928, 112] on span "Find Patterns" at bounding box center [934, 118] width 70 height 16
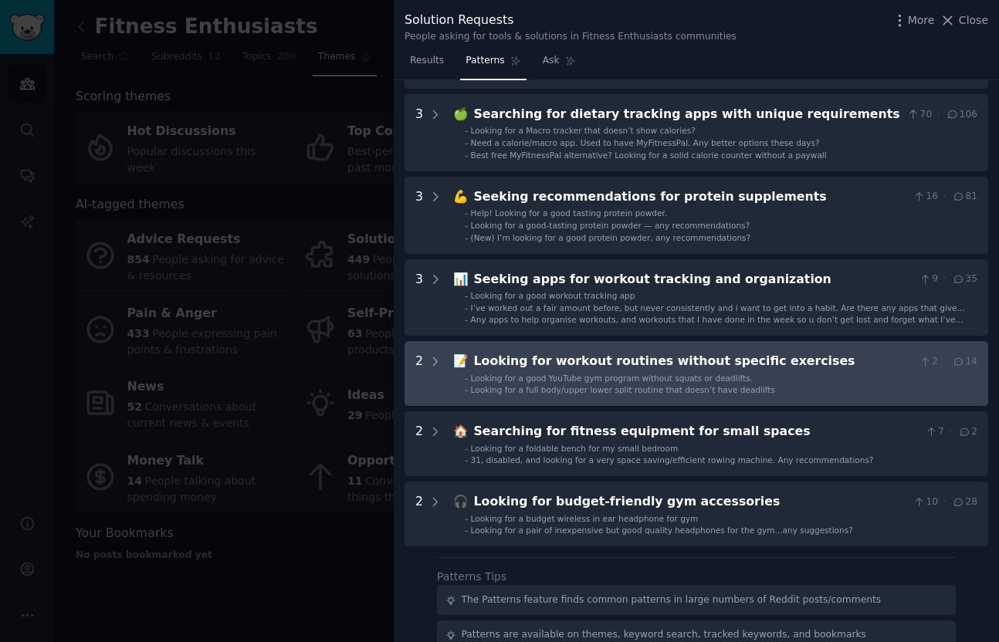
scroll to position [223, 0]
